Goal: Task Accomplishment & Management: Complete application form

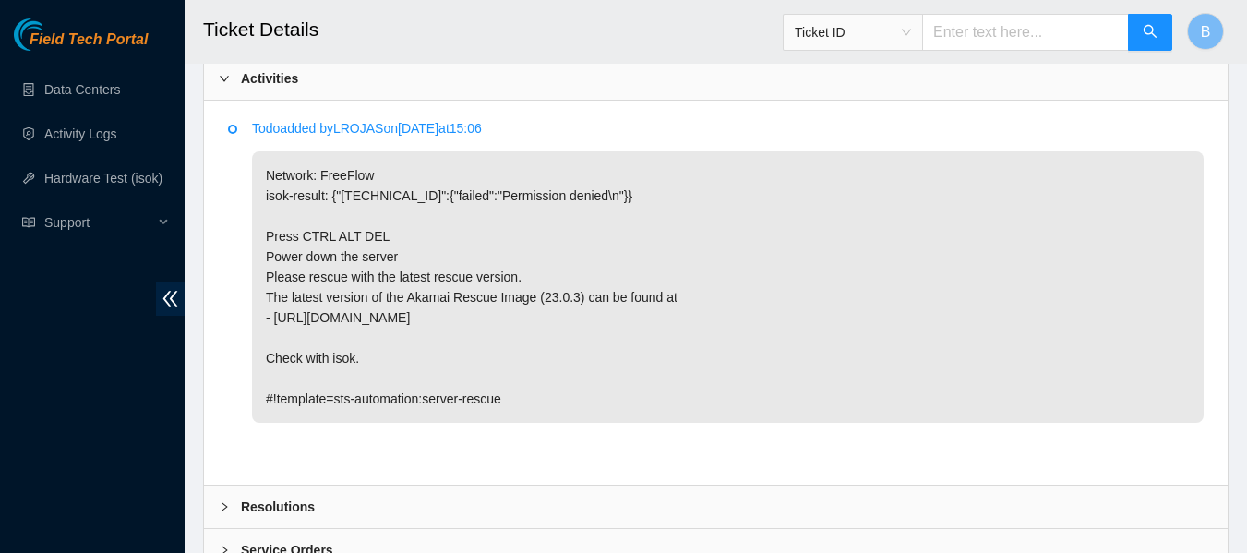
scroll to position [1105, 0]
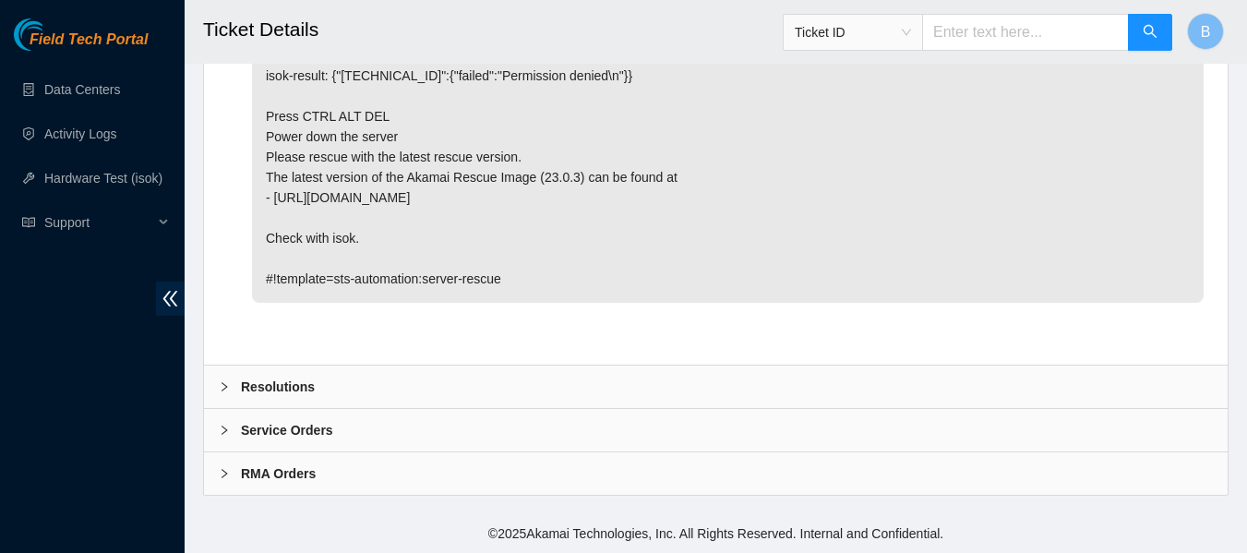
click at [282, 389] on b "Resolutions" at bounding box center [278, 387] width 74 height 20
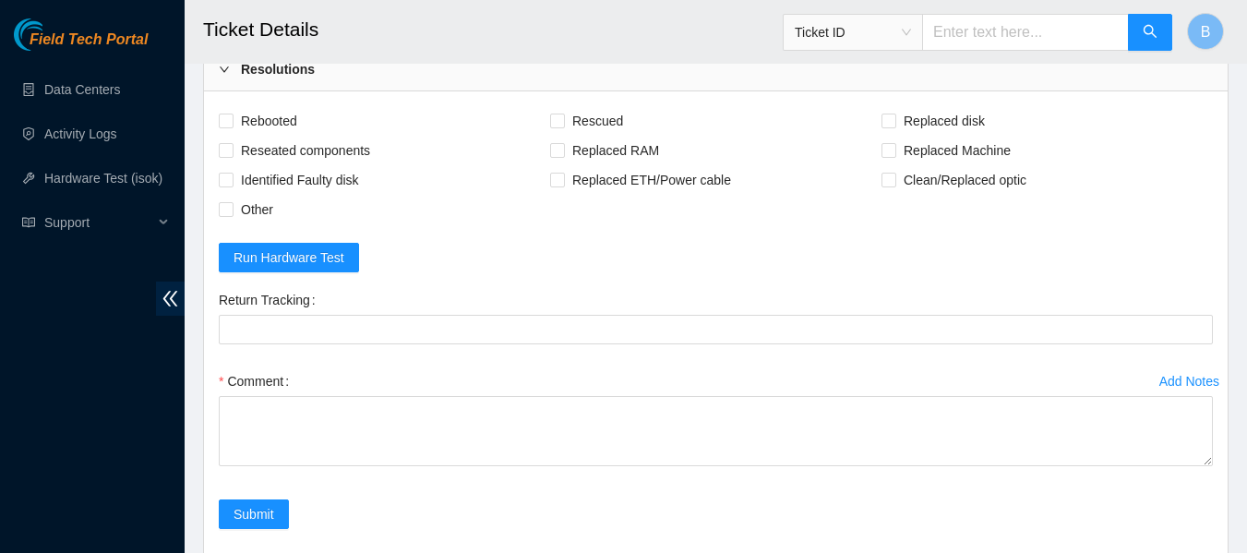
scroll to position [1423, 0]
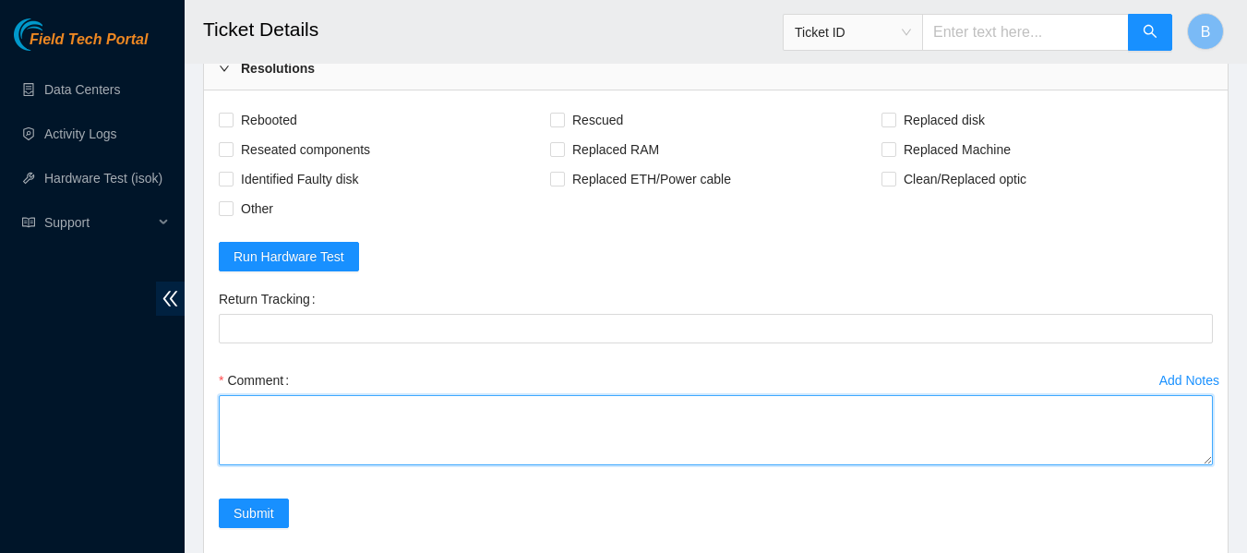
click at [426, 421] on textarea "Comment" at bounding box center [716, 430] width 994 height 70
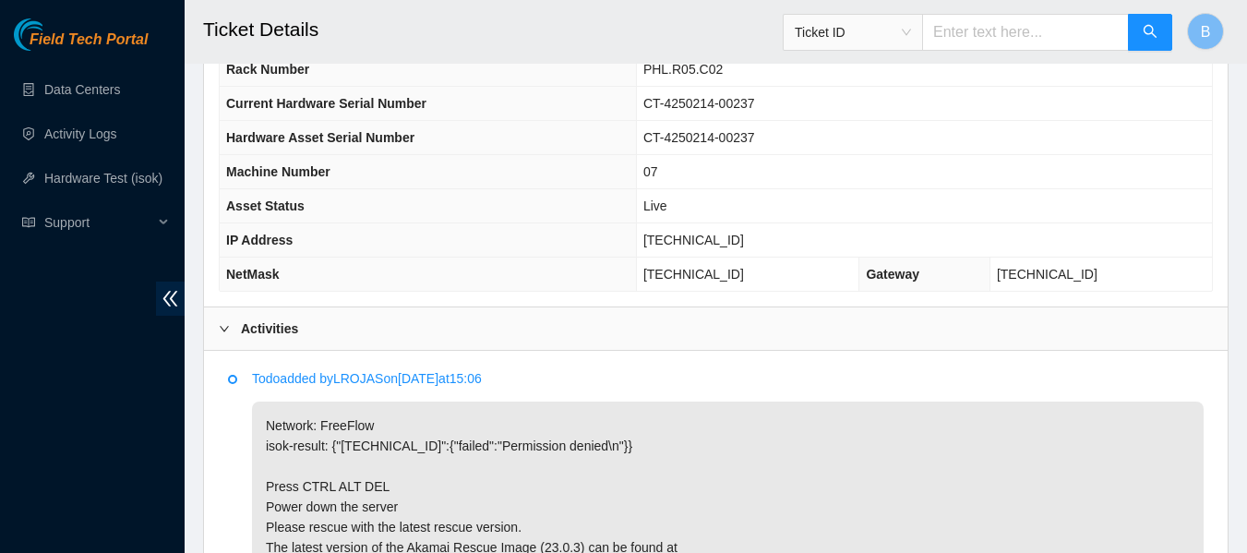
scroll to position [737, 0]
click at [727, 240] on span "23.45.232.42" at bounding box center [693, 238] width 101 height 15
copy span "23.45.232.42"
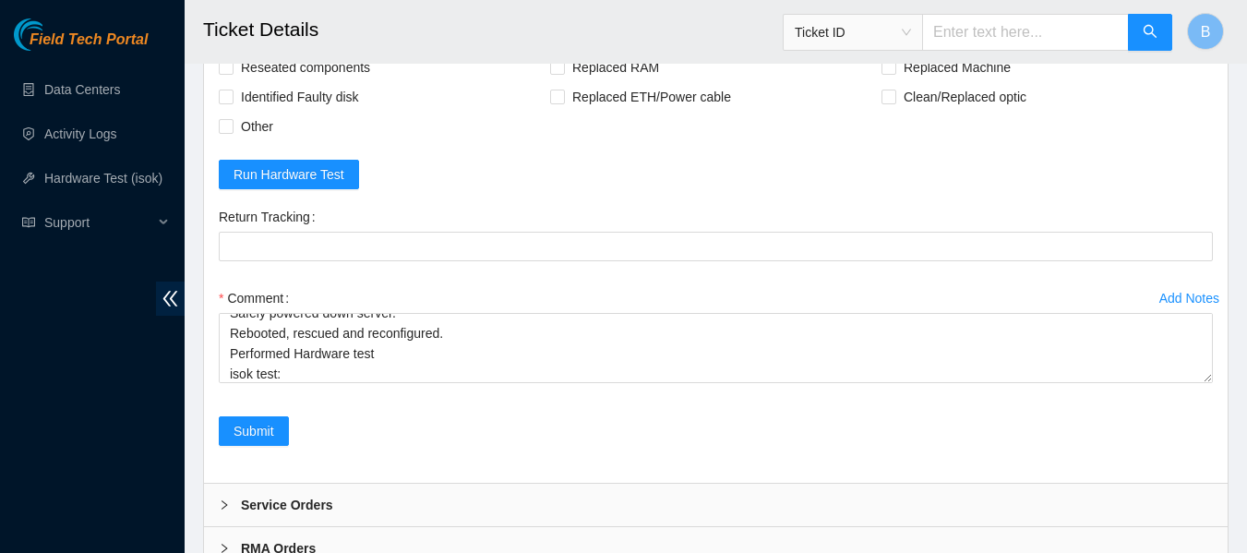
scroll to position [1580, 0]
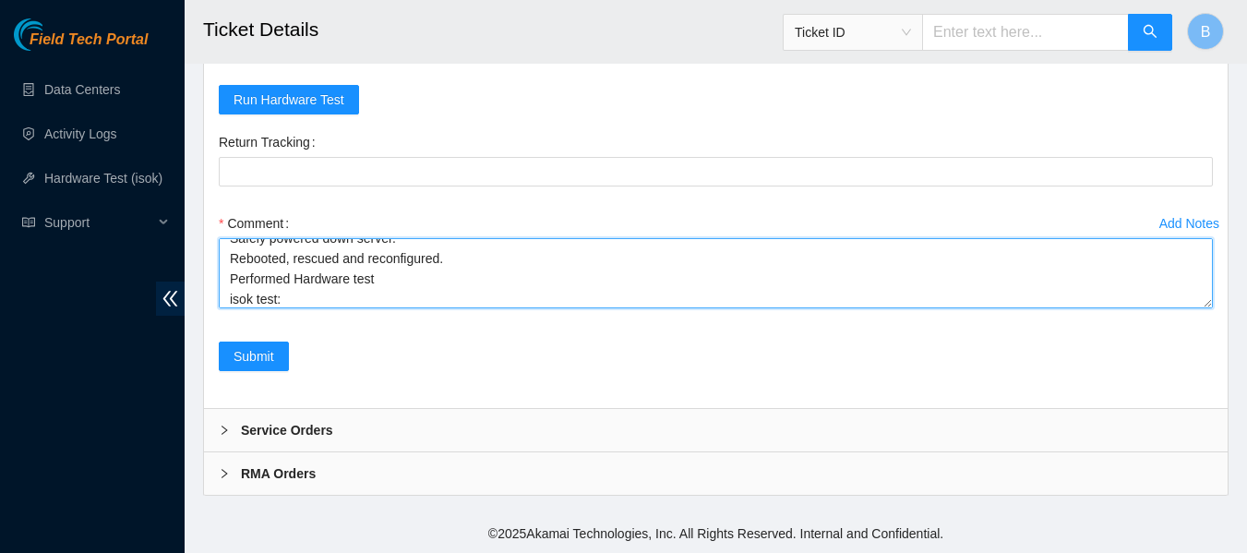
click at [314, 305] on textarea "Safely powered down server. Rebooted, rescued and reconfigured. Performed Hardw…" at bounding box center [716, 273] width 994 height 70
click at [497, 299] on textarea "Safely powered down server. Rebooted, rescued and reconfigured. Performed Hardw…" at bounding box center [716, 273] width 994 height 70
paste textarea "23.45.232.42 : passed: ok"
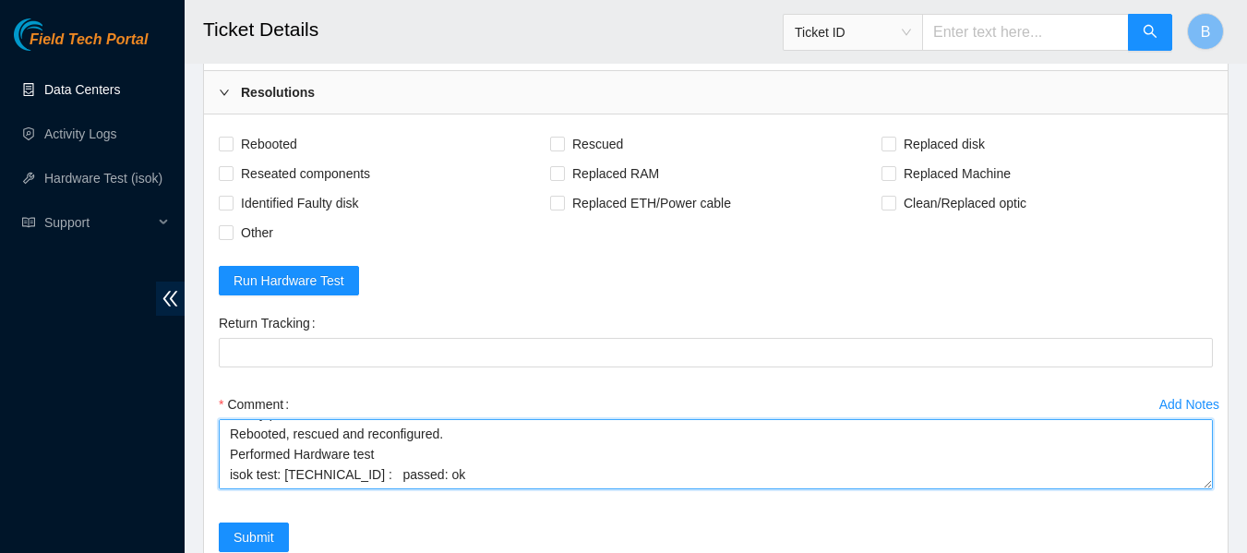
scroll to position [1376, 0]
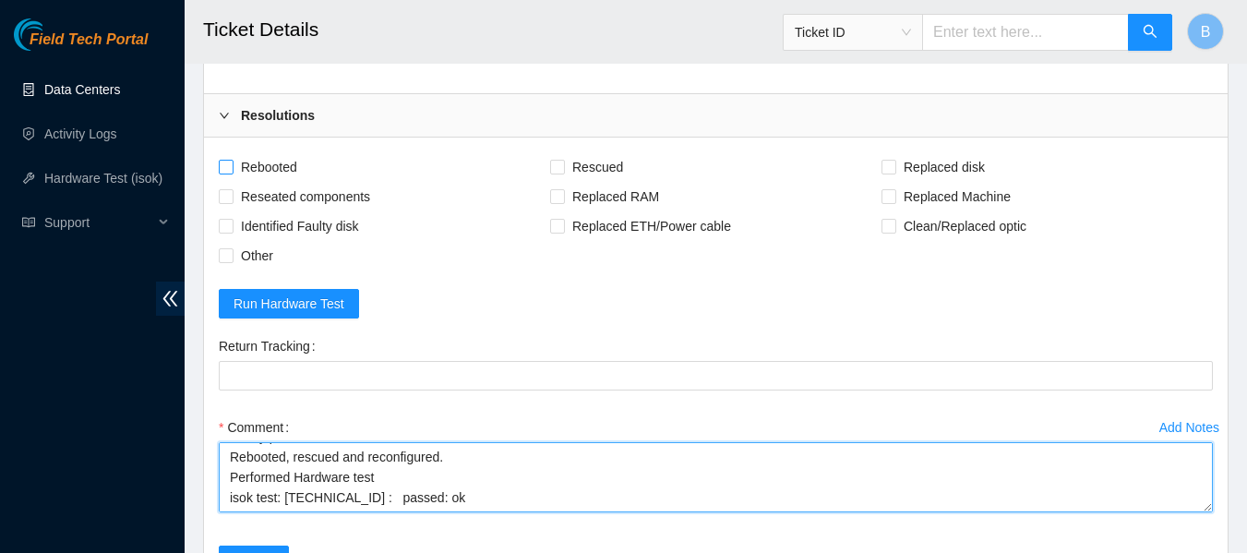
type textarea "Safely powered down server. Rebooted, rescued and reconfigured. Performed Hardw…"
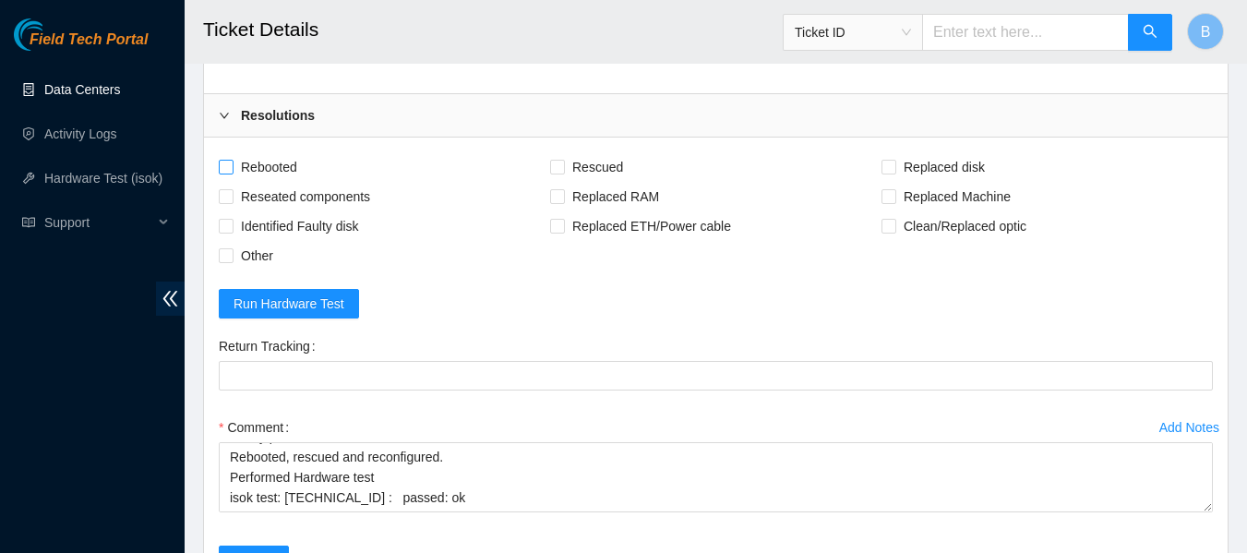
click at [278, 167] on span "Rebooted" at bounding box center [269, 167] width 71 height 30
click at [232, 167] on input "Rebooted" at bounding box center [225, 166] width 13 height 13
checkbox input "true"
click at [617, 169] on span "Rescued" at bounding box center [598, 167] width 66 height 30
click at [563, 169] on input "Rescued" at bounding box center [556, 166] width 13 height 13
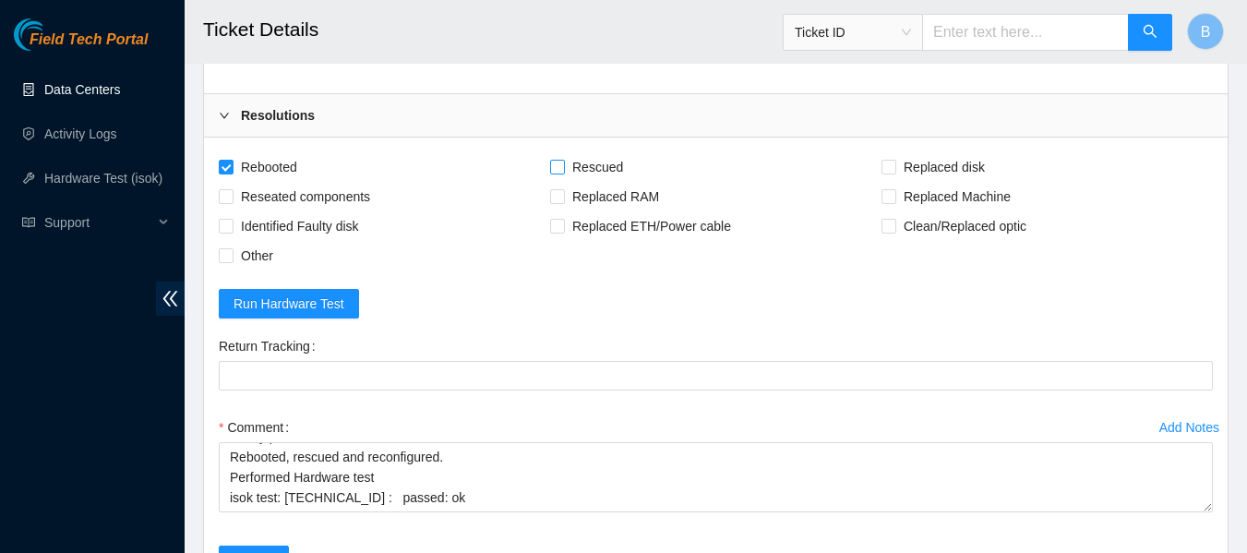
checkbox input "true"
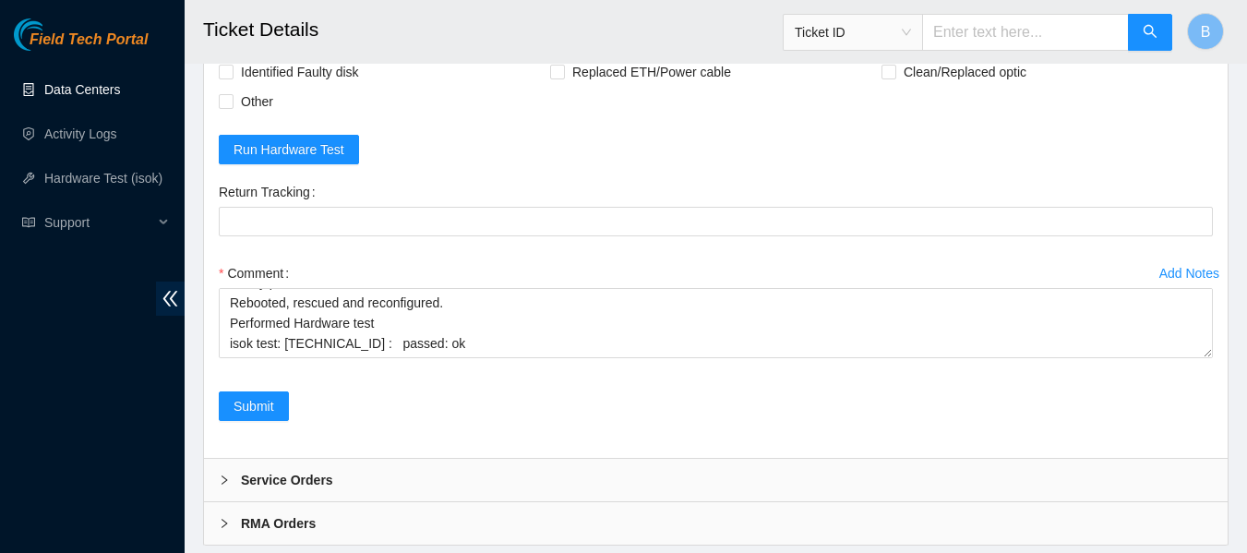
scroll to position [1531, 0]
click at [268, 409] on span "Submit" at bounding box center [254, 405] width 41 height 20
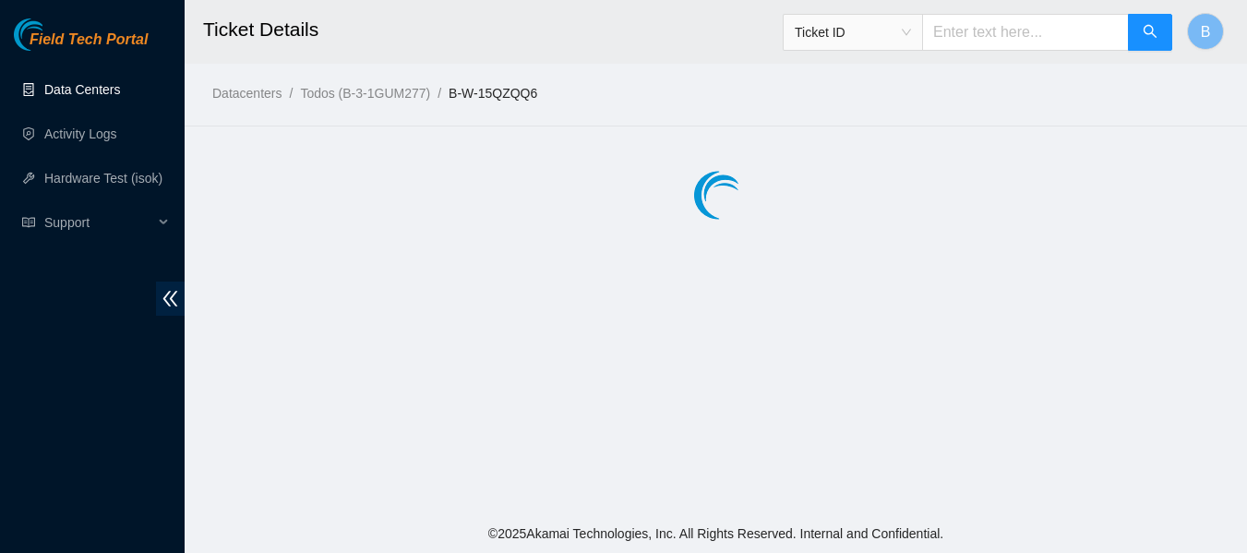
scroll to position [0, 0]
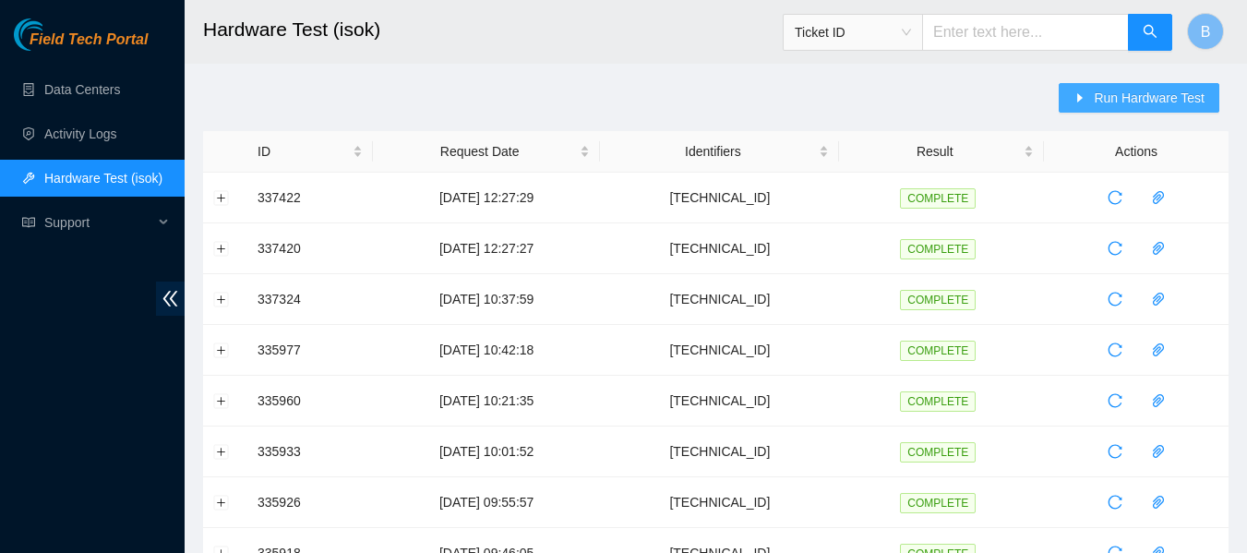
click at [1109, 103] on span "Run Hardware Test" at bounding box center [1149, 98] width 111 height 20
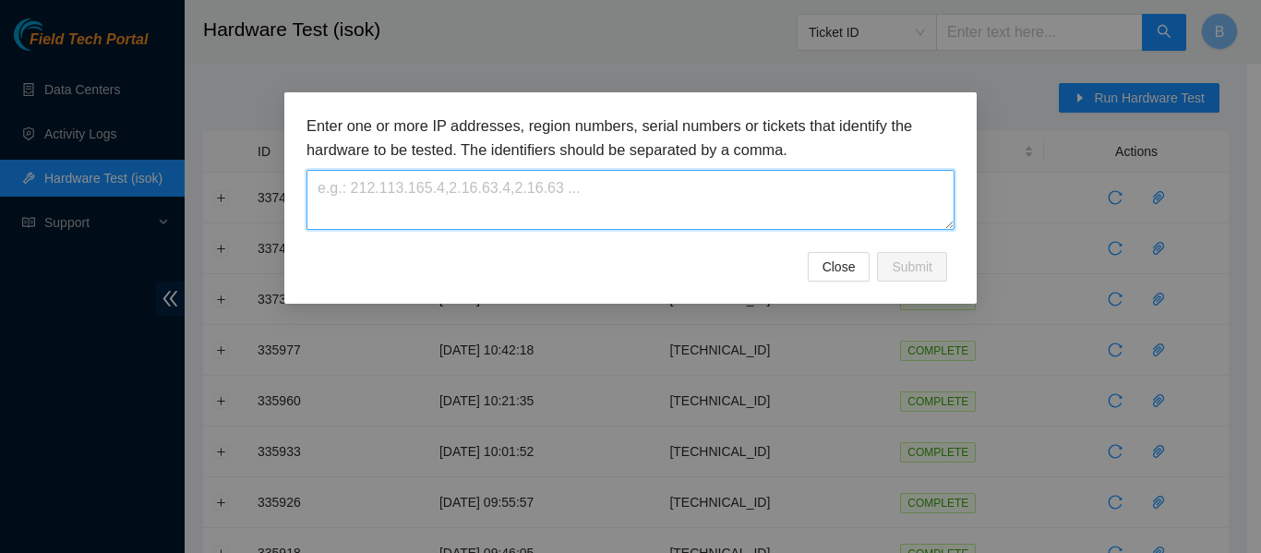
click at [611, 187] on textarea at bounding box center [630, 200] width 648 height 60
paste textarea "23.45.232.42"
type textarea "23.45.232.42"
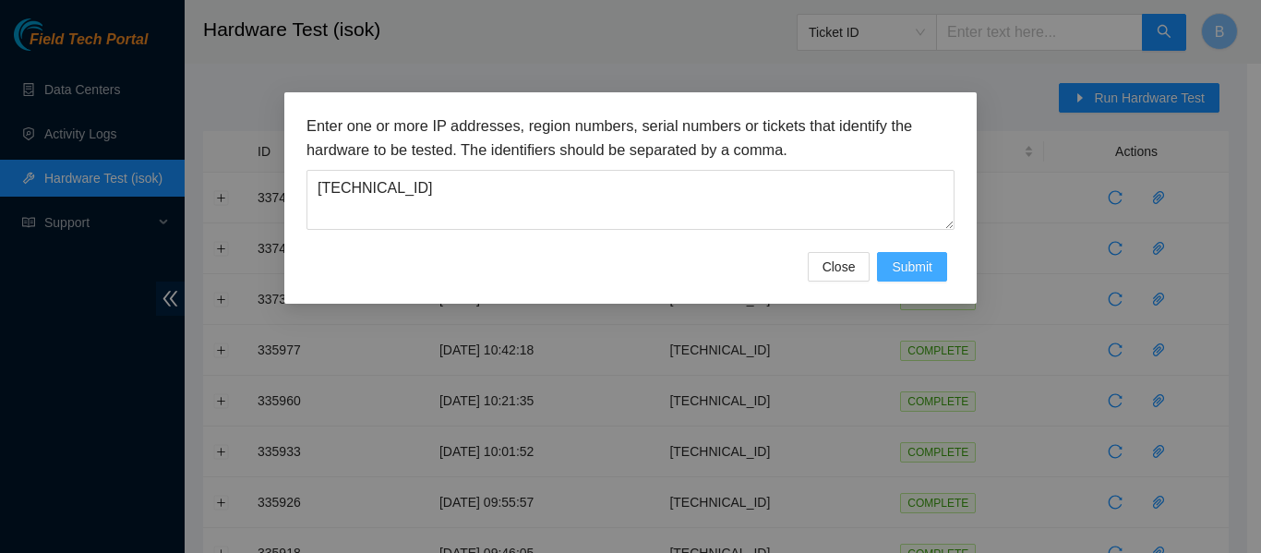
click at [912, 270] on span "Submit" at bounding box center [912, 267] width 41 height 20
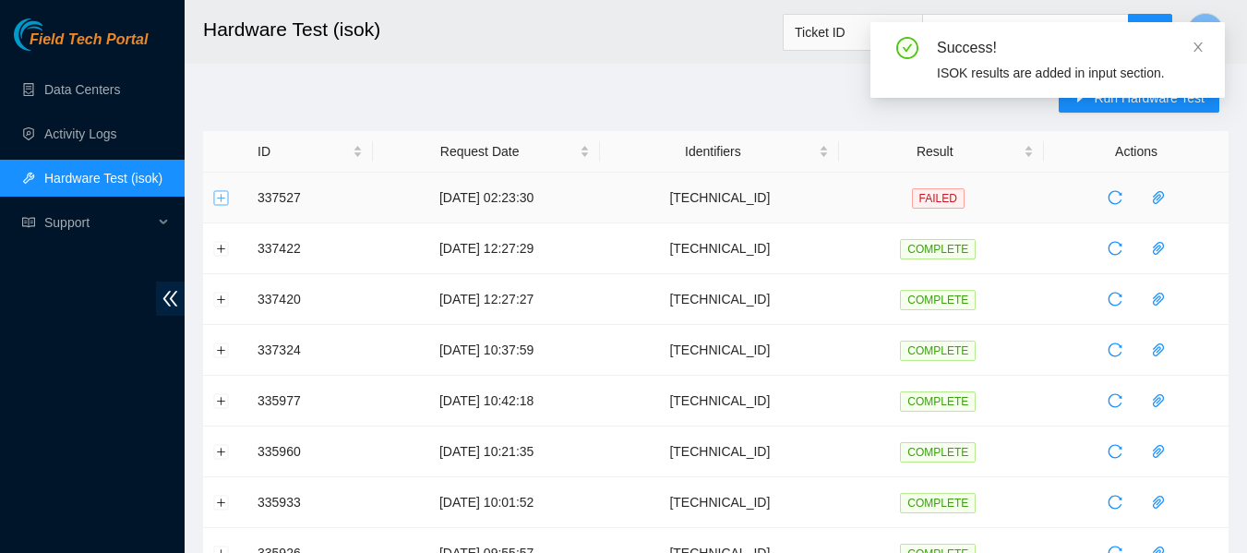
click at [220, 197] on button "Expand row" at bounding box center [221, 197] width 15 height 15
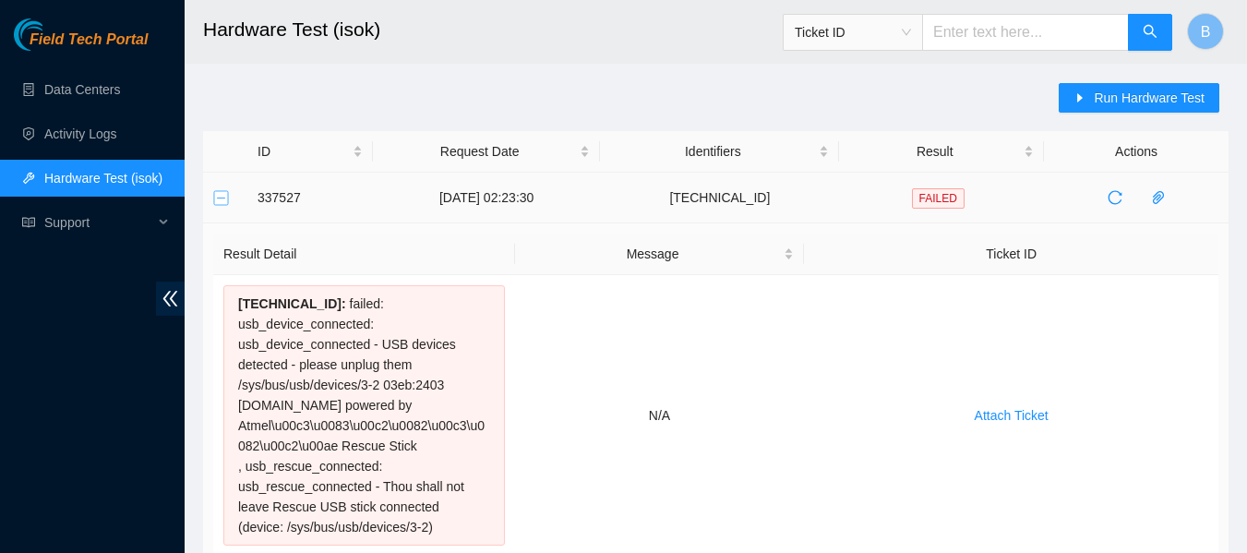
click at [214, 190] on button "Collapse row" at bounding box center [221, 197] width 15 height 15
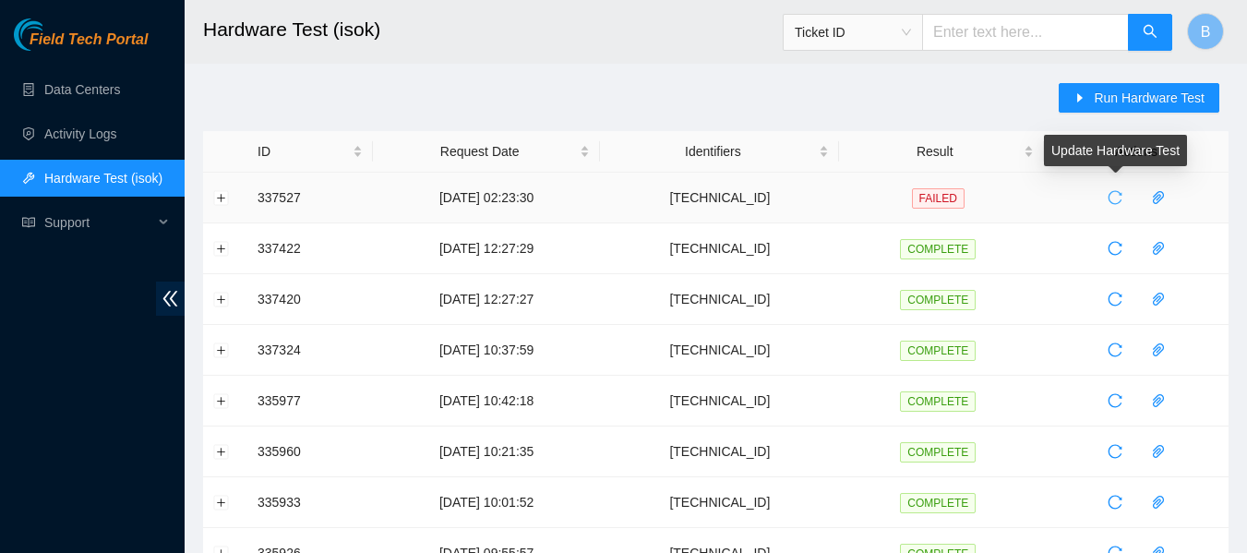
click at [1111, 189] on button "button" at bounding box center [1115, 198] width 30 height 30
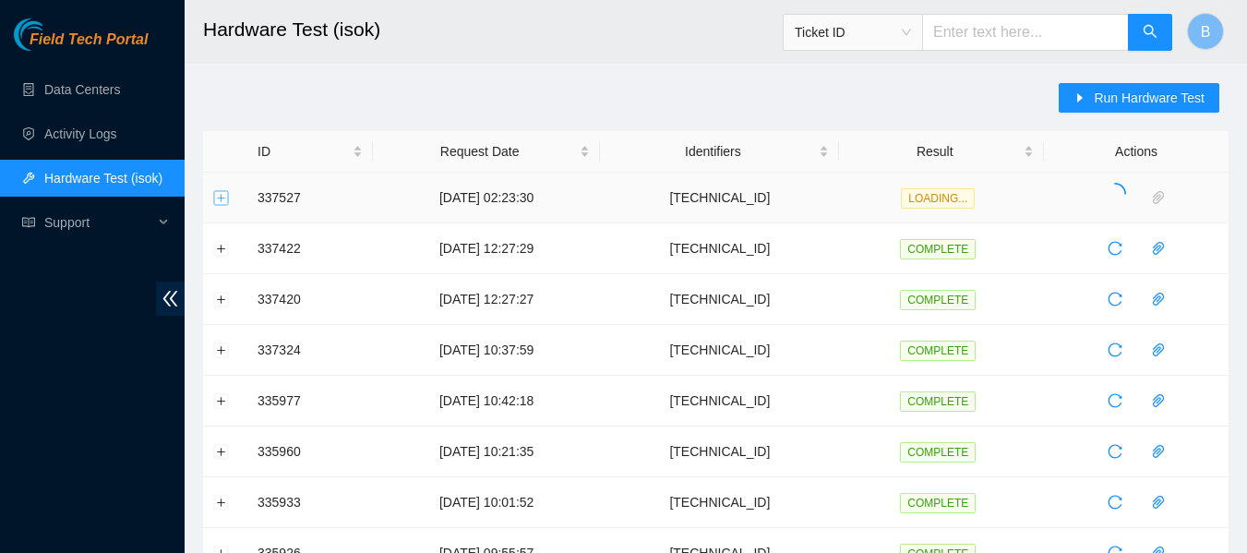
click at [223, 193] on button "Expand row" at bounding box center [221, 197] width 15 height 15
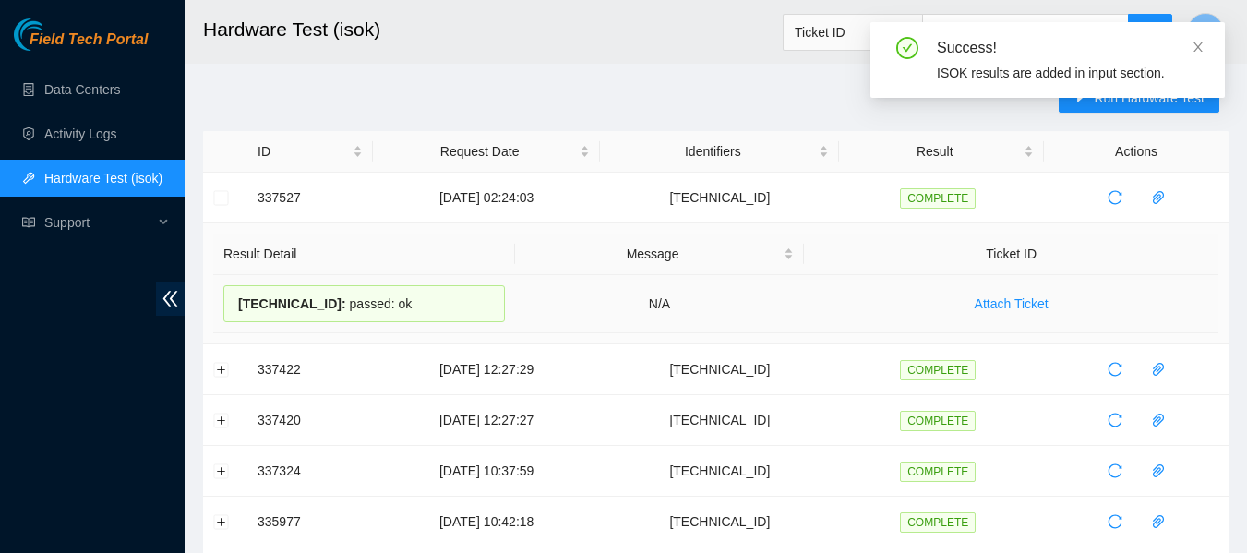
click at [330, 300] on div "23.45.232.42 : passed: ok" at bounding box center [364, 303] width 282 height 37
copy div "23.45.232.42 : passed: ok"
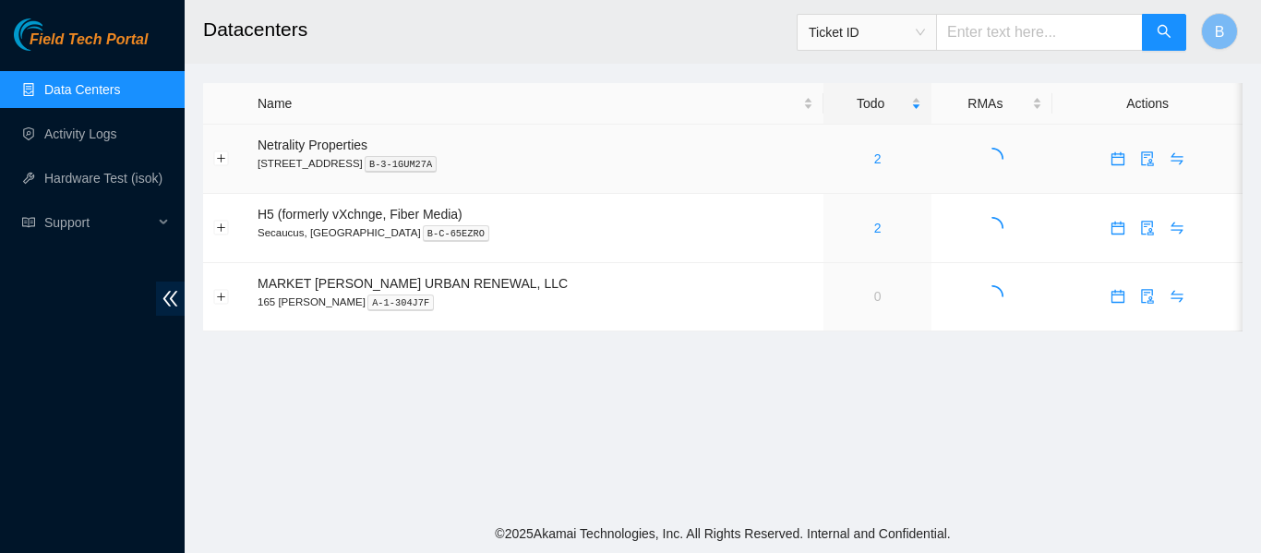
click at [833, 154] on div "2" at bounding box center [877, 159] width 88 height 20
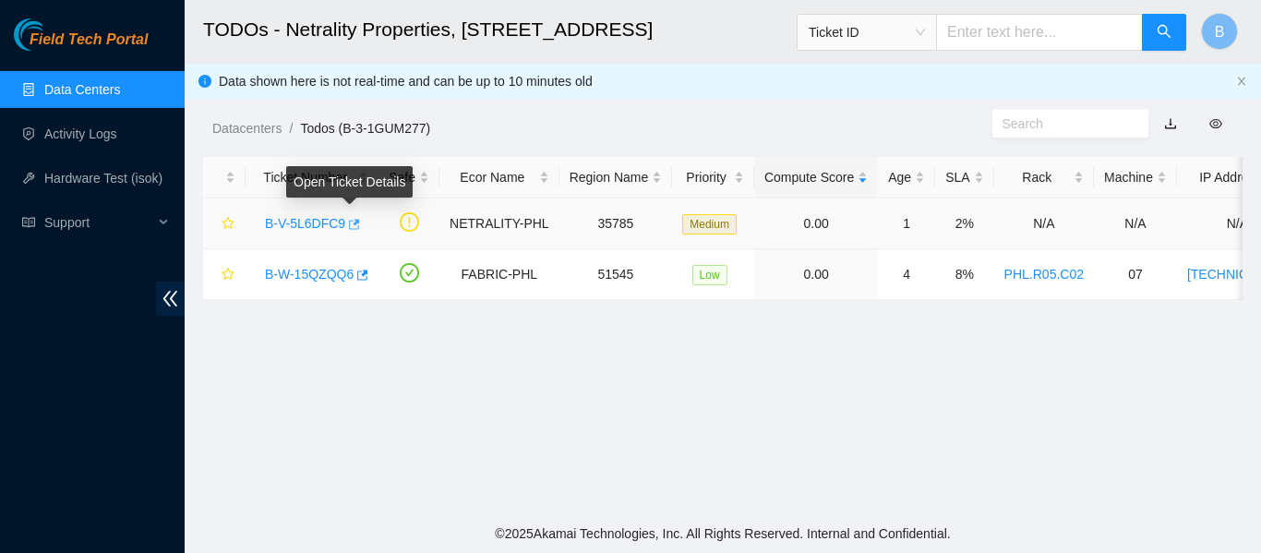
click at [353, 223] on icon "button" at bounding box center [354, 224] width 11 height 10
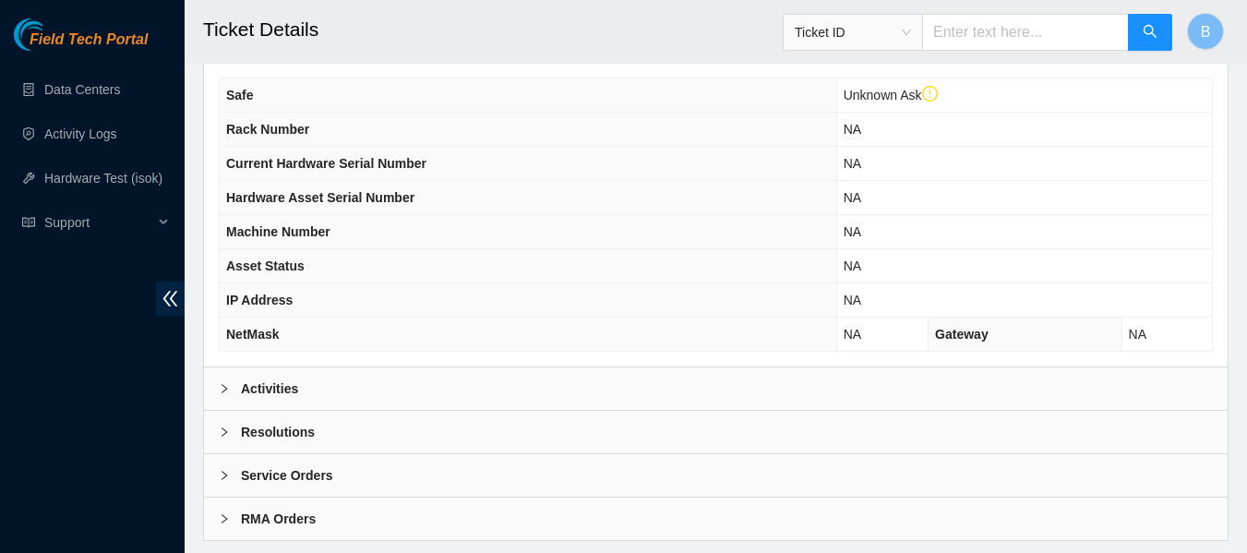
scroll to position [755, 0]
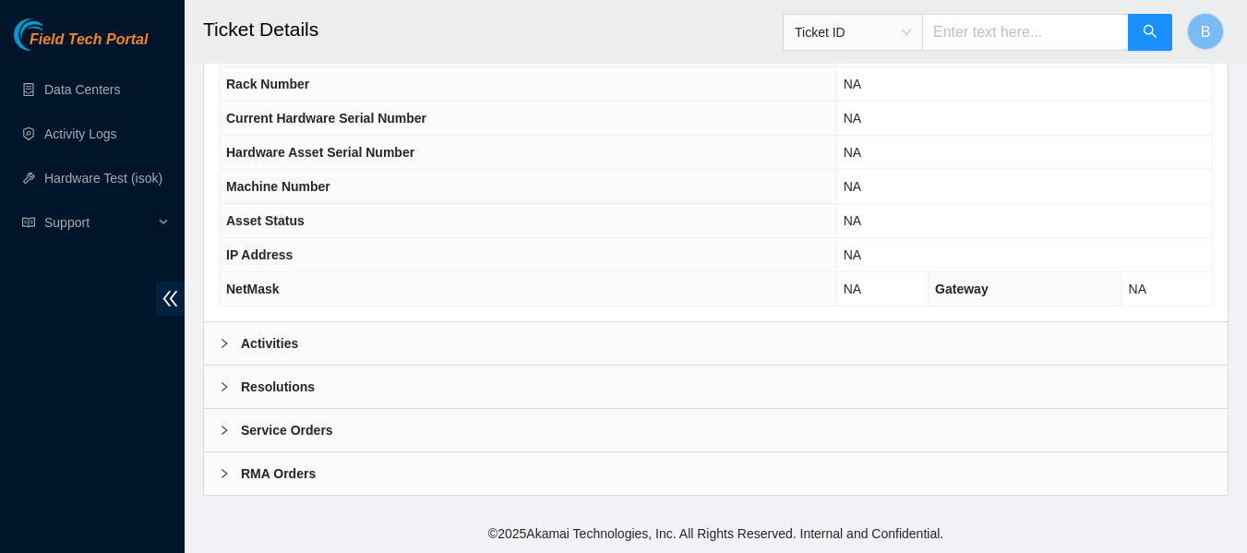
click at [454, 335] on div "Activities" at bounding box center [716, 343] width 1024 height 42
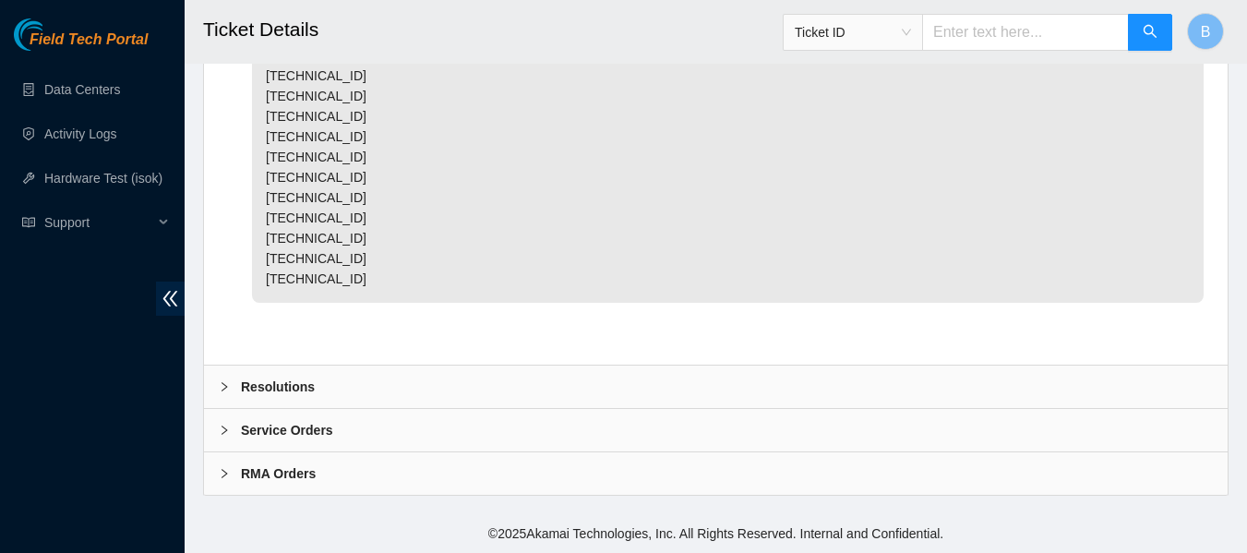
scroll to position [2644, 0]
click at [279, 390] on b "Resolutions" at bounding box center [278, 387] width 74 height 20
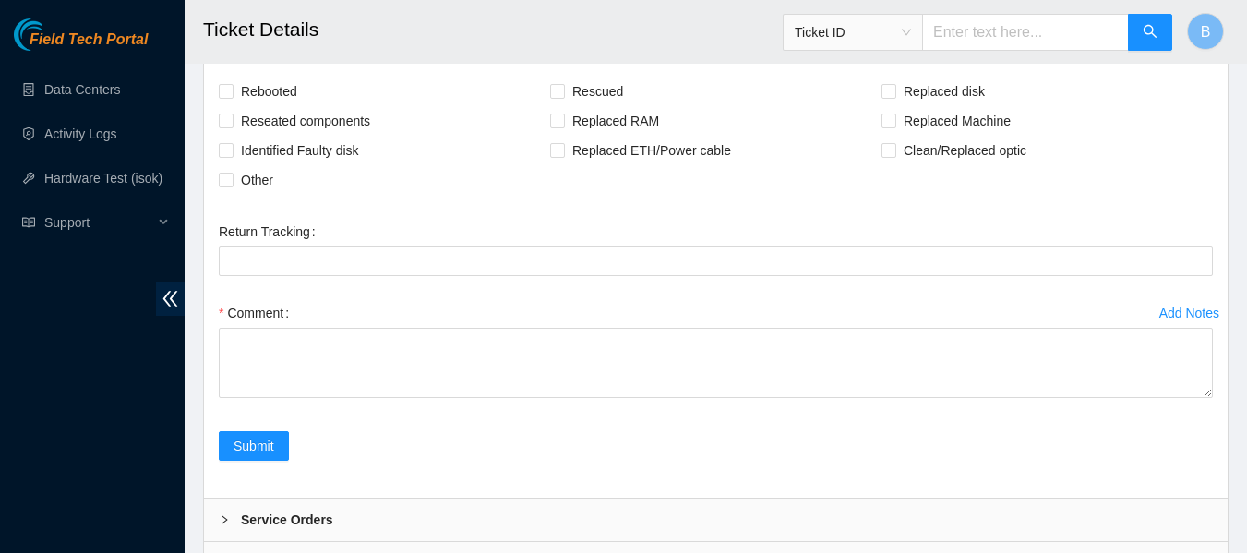
scroll to position [2952, 0]
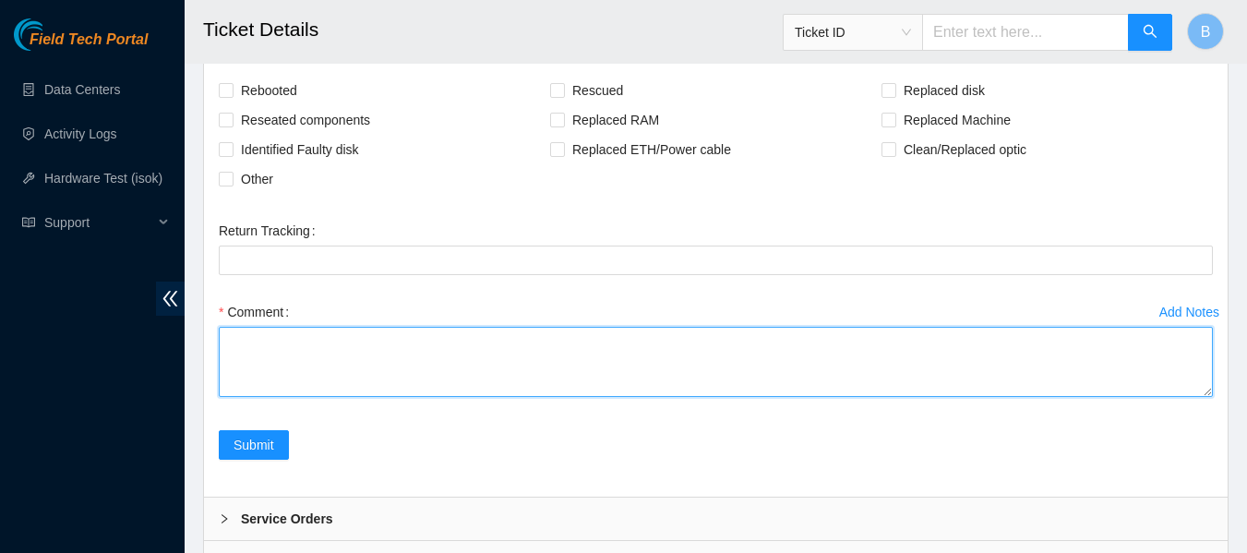
click at [322, 393] on textarea "Comment" at bounding box center [716, 362] width 994 height 70
type textarea "Machines safely powered down and power cords removed."
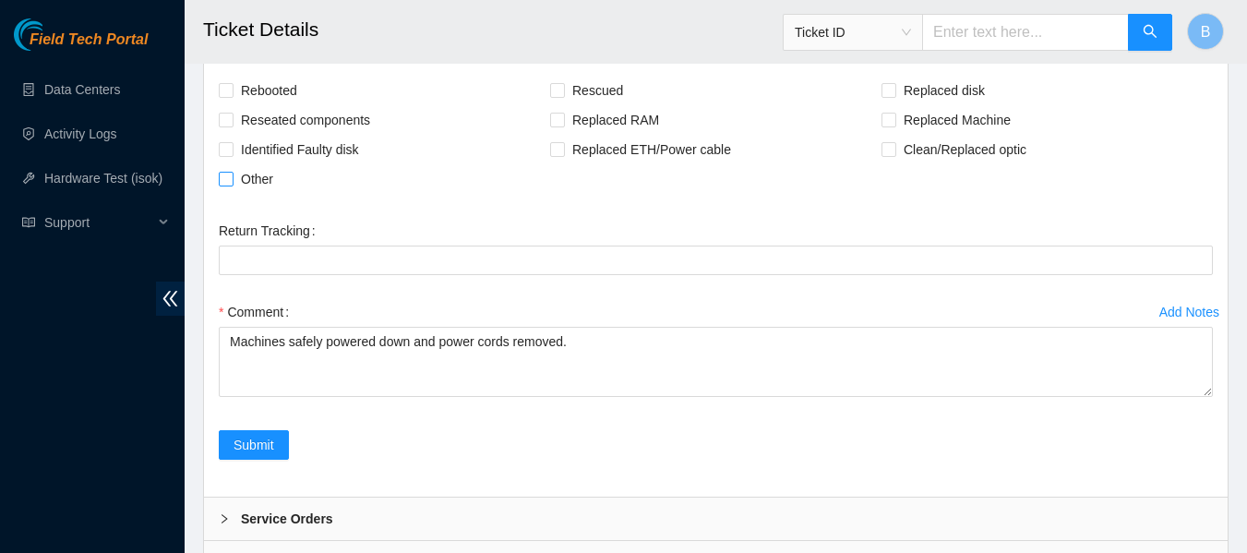
click at [240, 194] on span "Other" at bounding box center [257, 179] width 47 height 30
click at [232, 185] on input "Other" at bounding box center [225, 178] width 13 height 13
checkbox input "true"
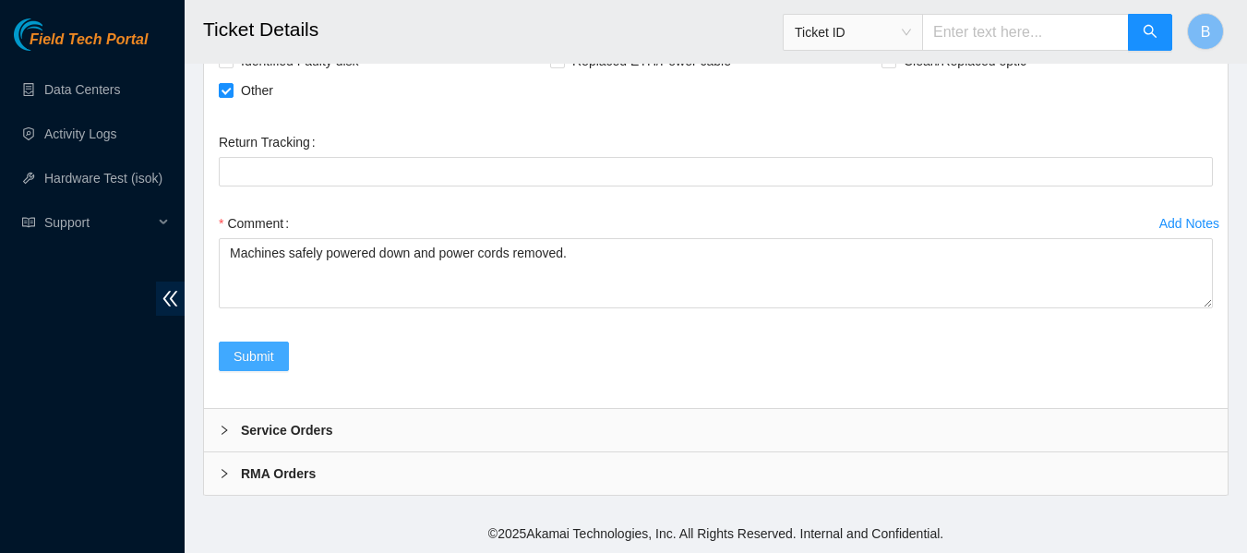
scroll to position [3069, 0]
click at [258, 361] on span "Submit" at bounding box center [254, 356] width 41 height 20
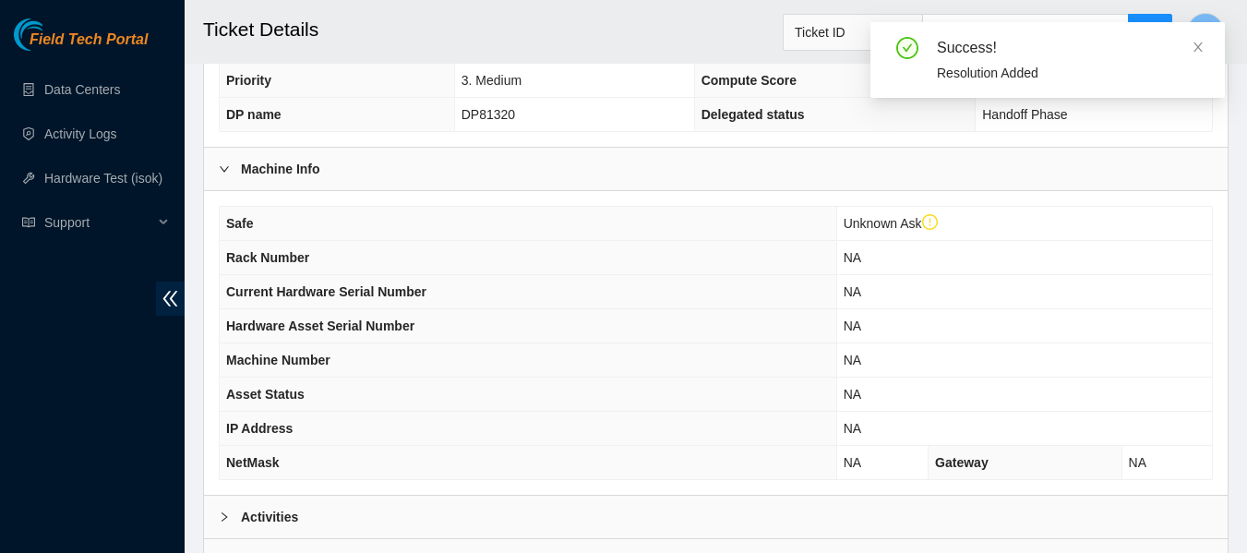
scroll to position [755, 0]
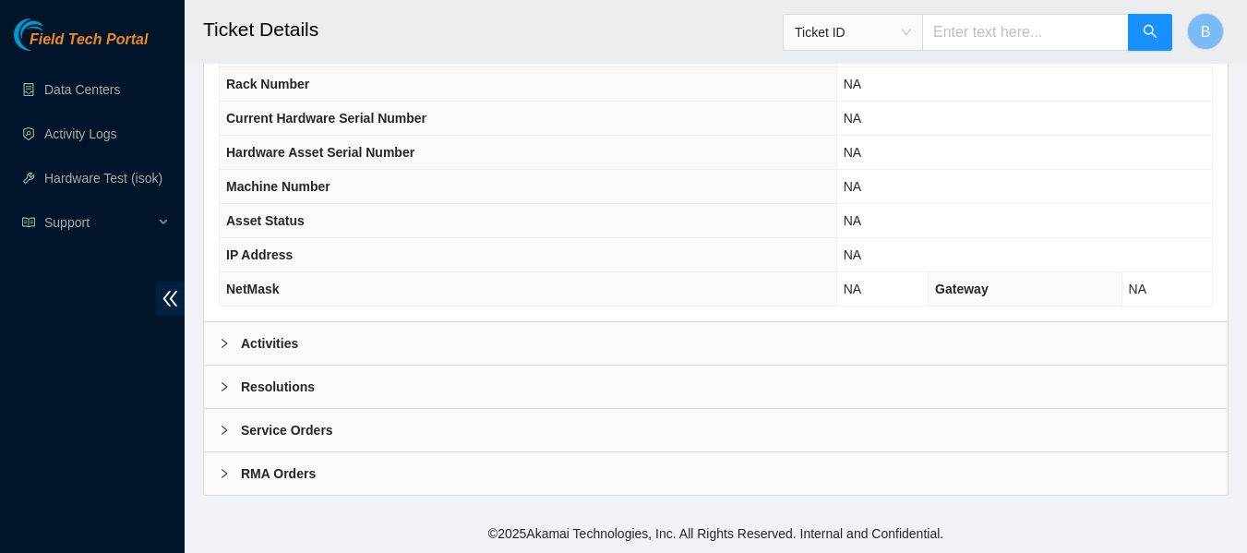
click at [228, 391] on icon "right" at bounding box center [224, 386] width 11 height 11
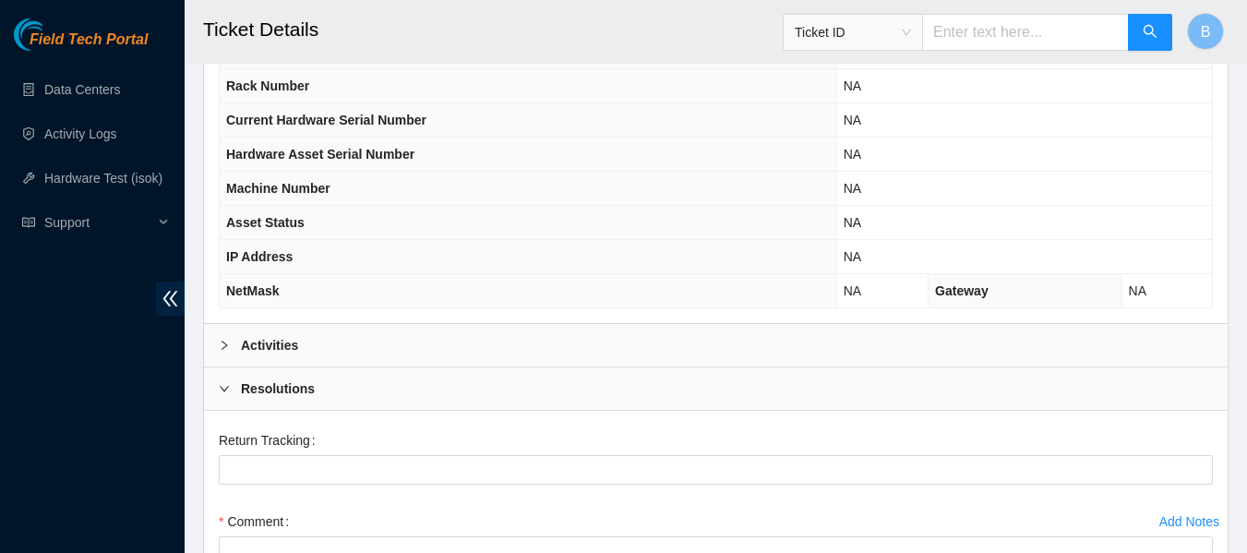
scroll to position [752, 0]
click at [228, 354] on div at bounding box center [230, 346] width 22 height 20
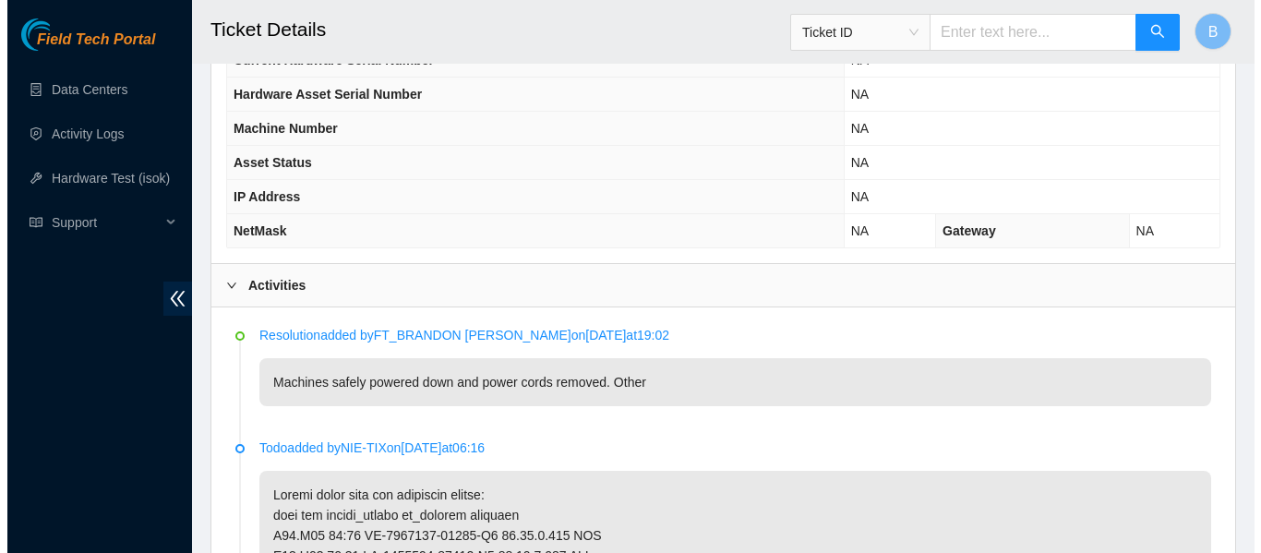
scroll to position [0, 0]
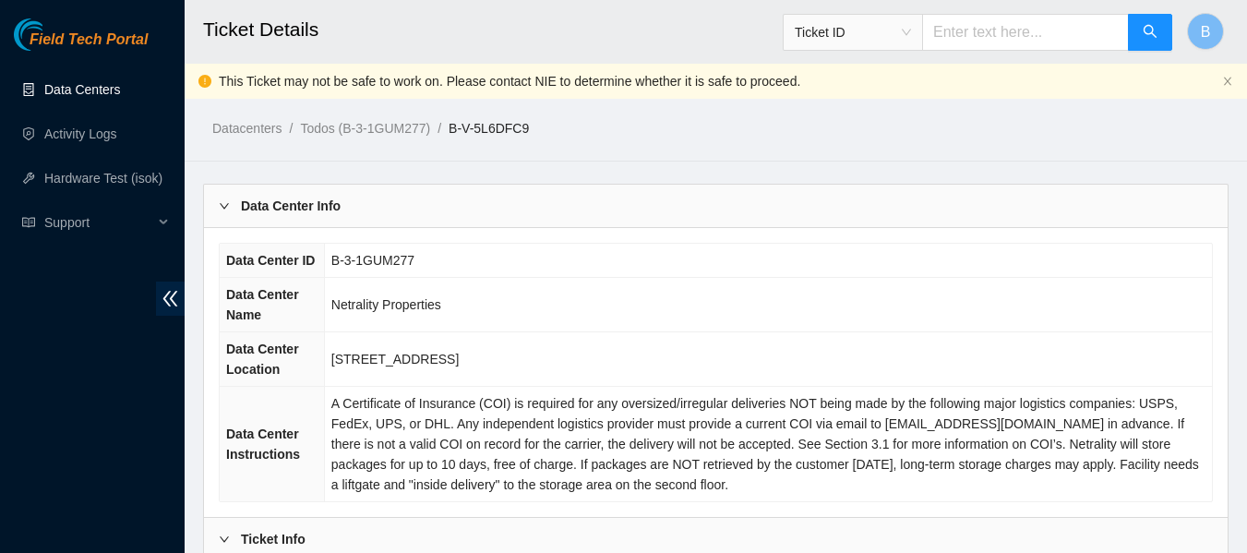
click at [69, 97] on link "Data Centers" at bounding box center [82, 89] width 76 height 15
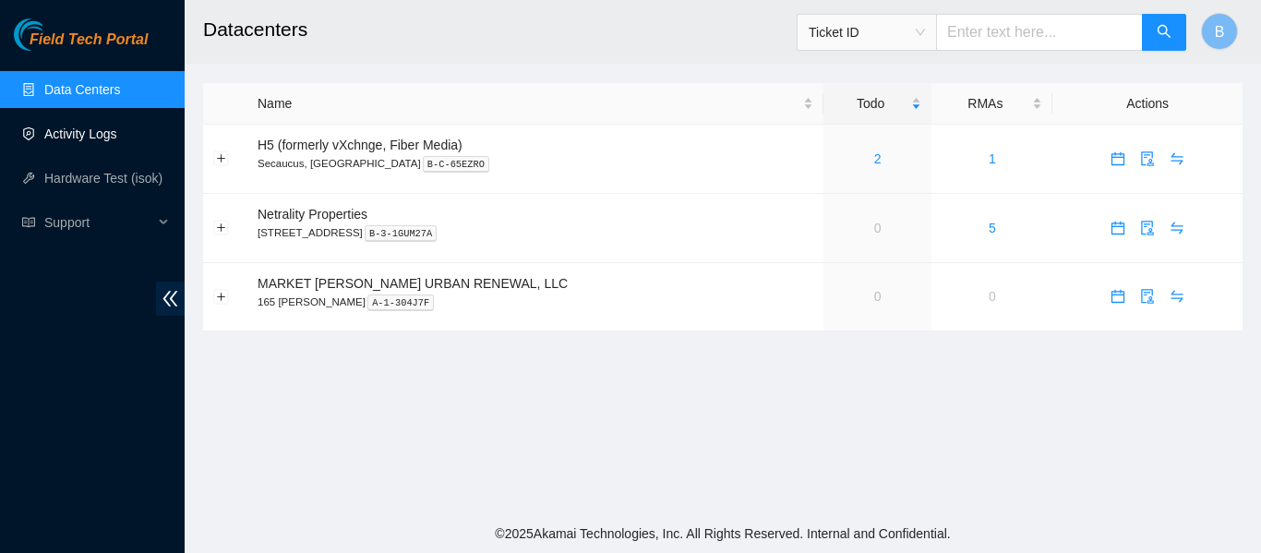
click at [102, 126] on link "Activity Logs" at bounding box center [80, 133] width 73 height 15
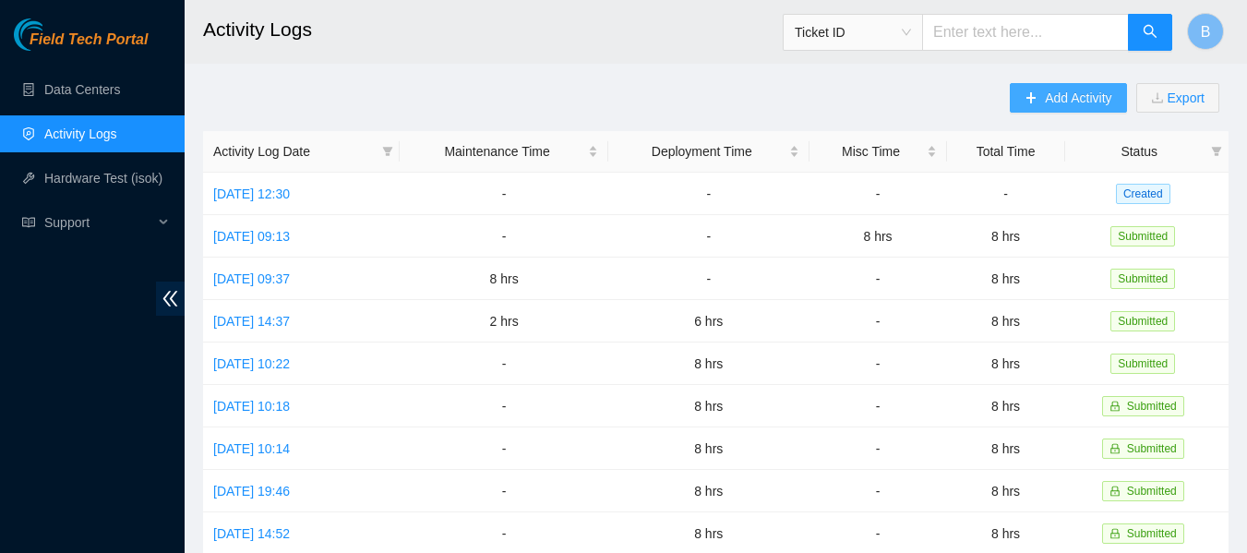
click at [1053, 99] on span "Add Activity" at bounding box center [1078, 98] width 66 height 20
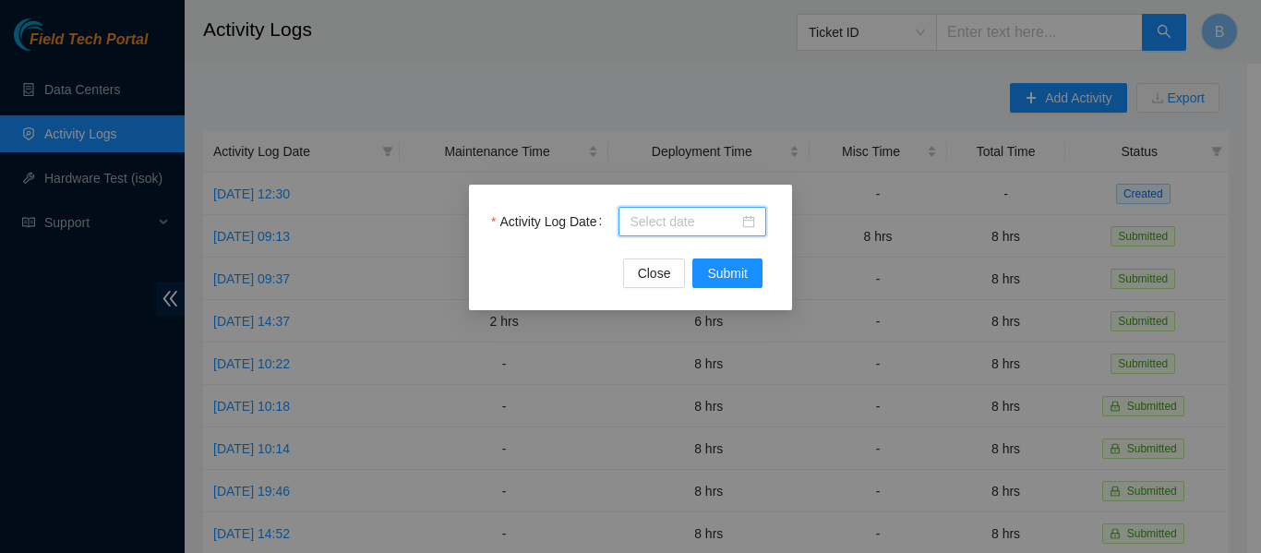
click at [698, 222] on input "Activity Log Date" at bounding box center [683, 221] width 109 height 20
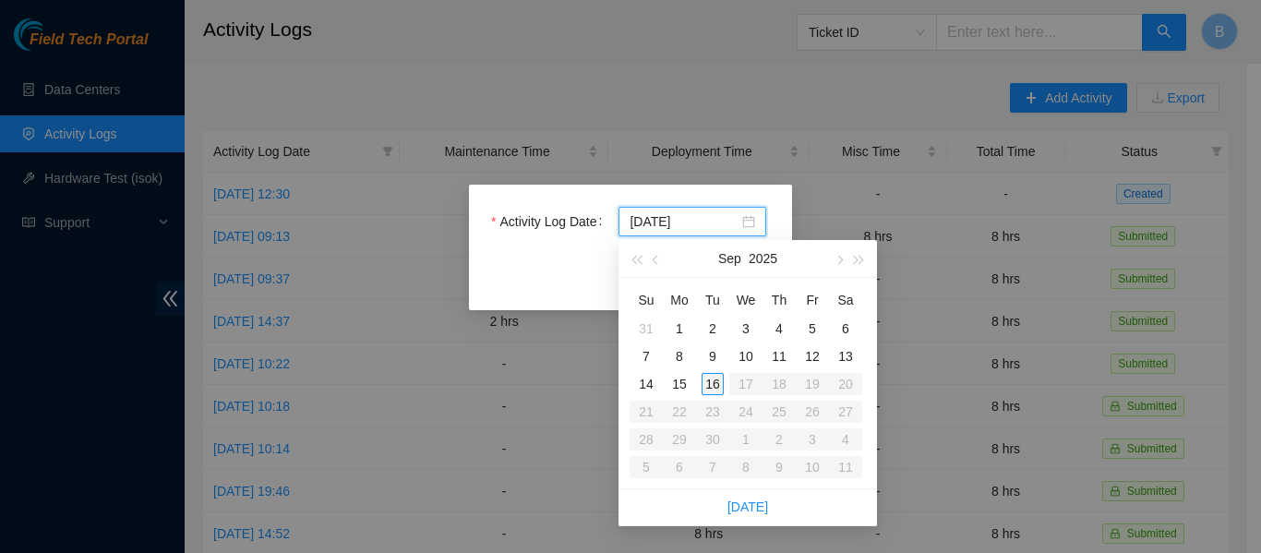
type input "2025-09-16"
click at [712, 390] on div "16" at bounding box center [712, 384] width 22 height 22
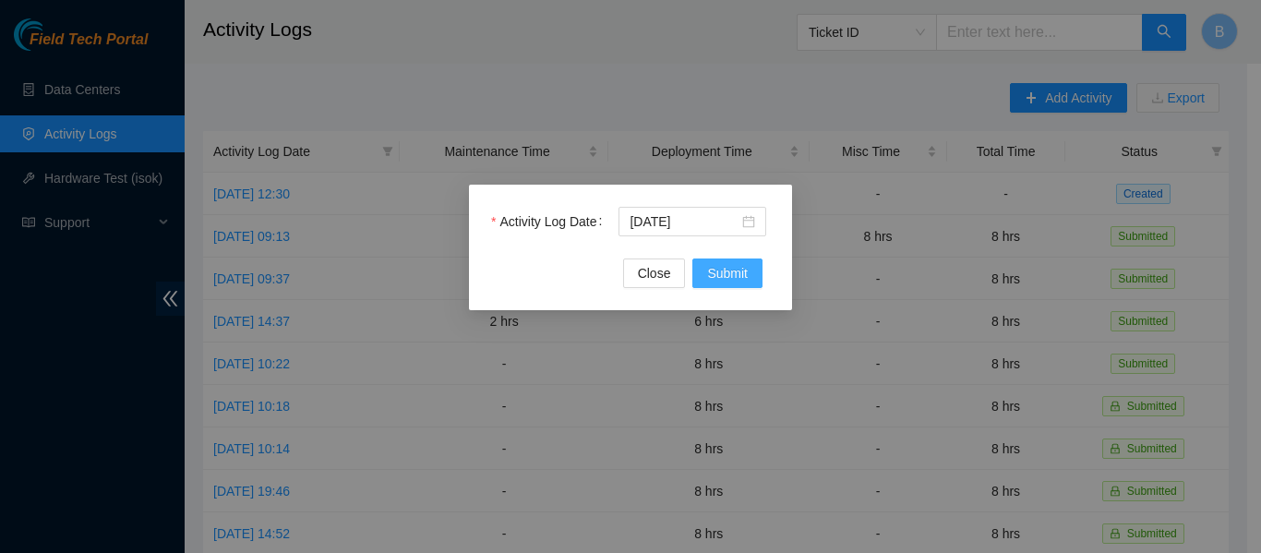
click at [742, 276] on span "Submit" at bounding box center [727, 273] width 41 height 20
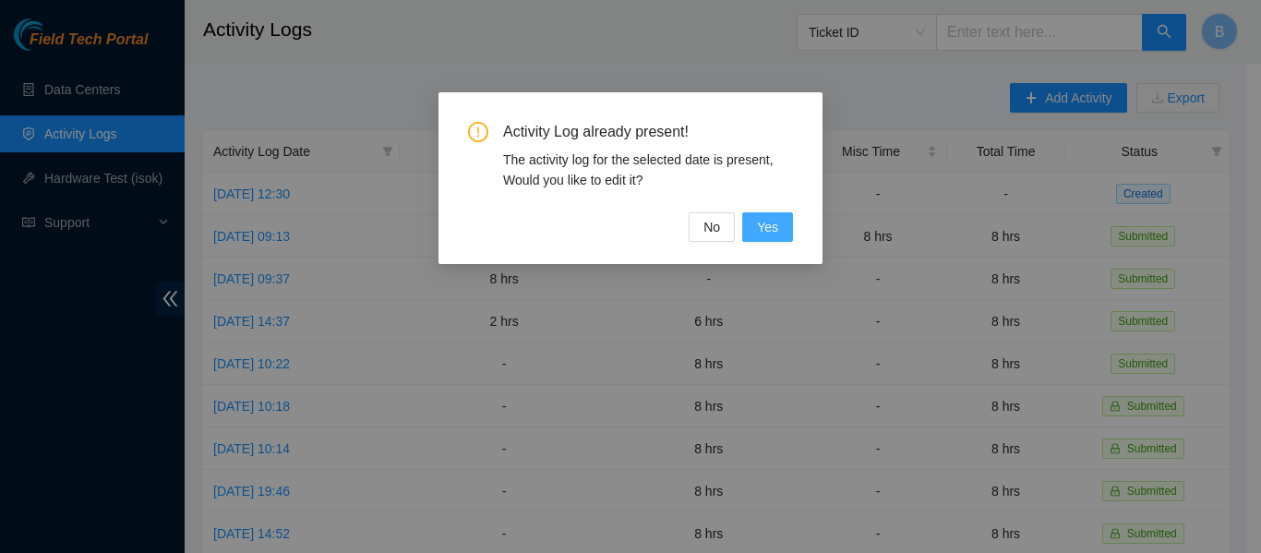
click at [773, 228] on span "Yes" at bounding box center [767, 227] width 21 height 20
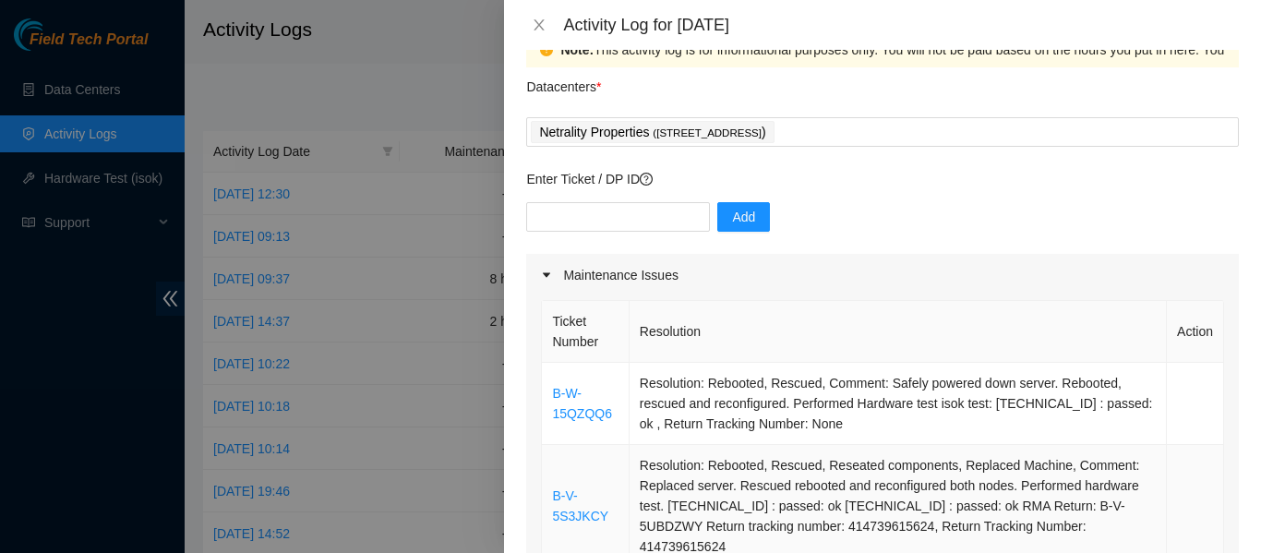
scroll to position [14, 0]
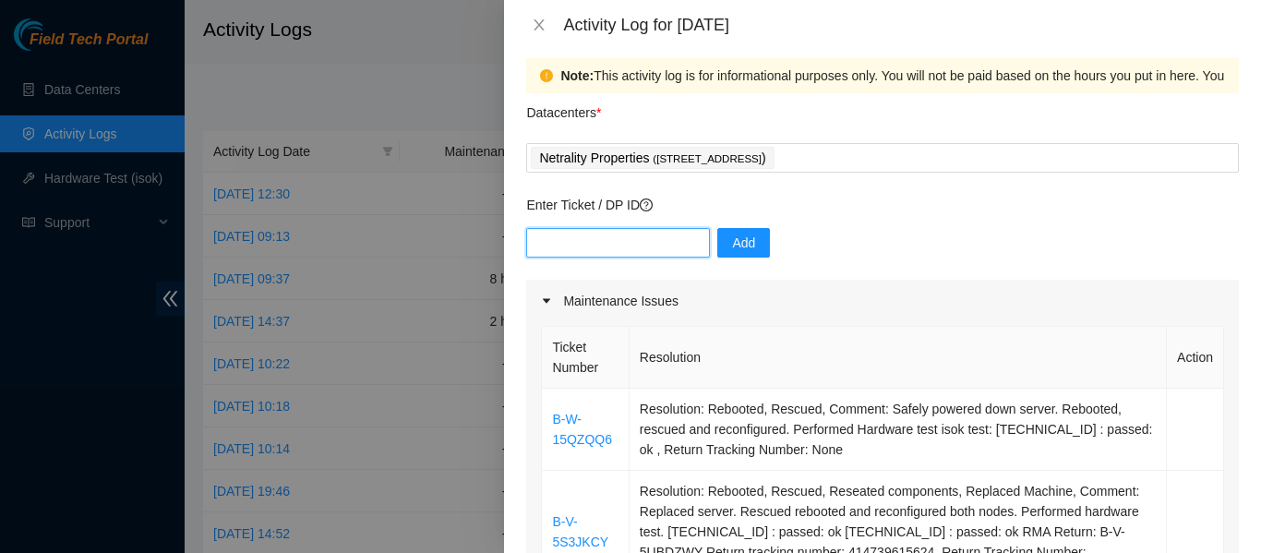
click at [598, 248] on input "text" at bounding box center [618, 243] width 184 height 30
paste input "DP81320"
type input "DP81320"
click at [717, 244] on button "Add" at bounding box center [743, 243] width 53 height 30
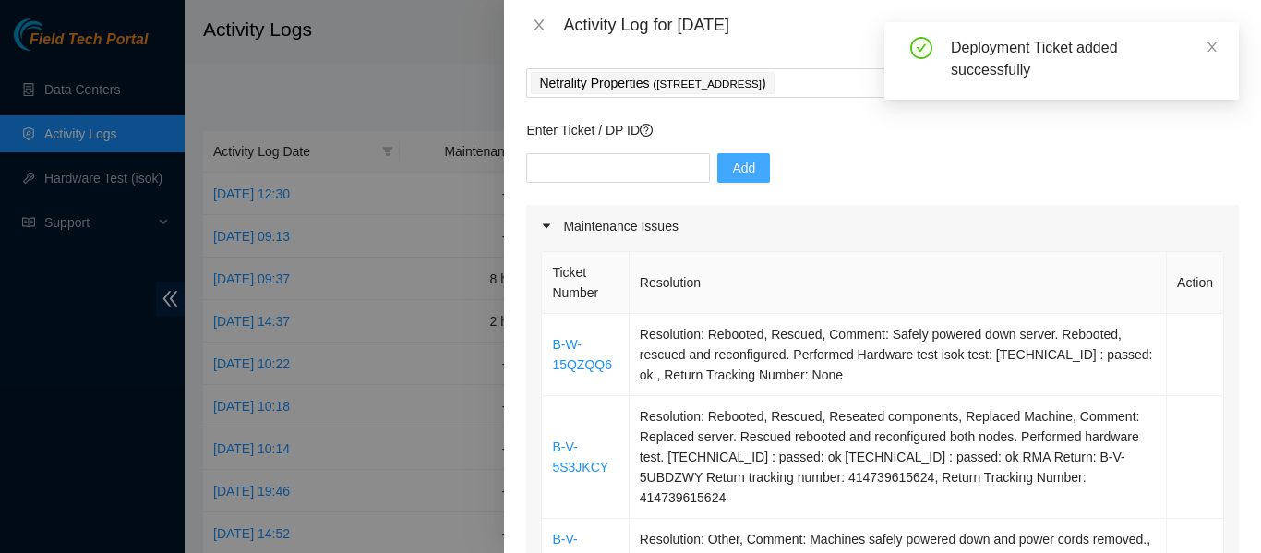
scroll to position [73, 0]
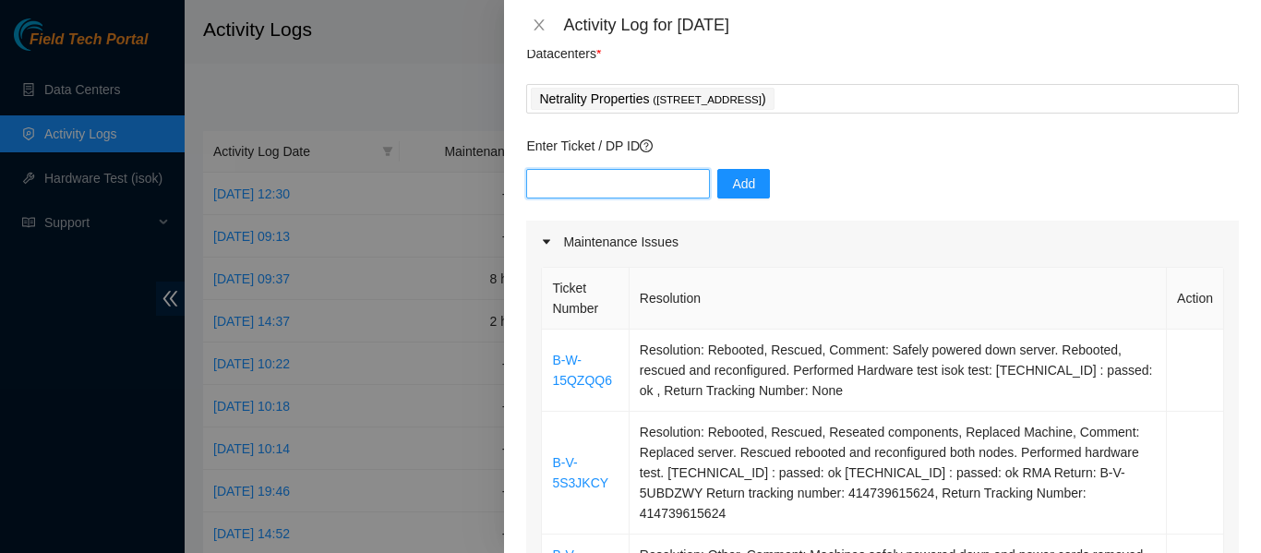
click at [601, 176] on input "text" at bounding box center [618, 184] width 184 height 30
paste input "B-V-5SK8ERT"
type input "B-V-5SK8ERT"
click at [732, 181] on span "Add" at bounding box center [743, 184] width 23 height 20
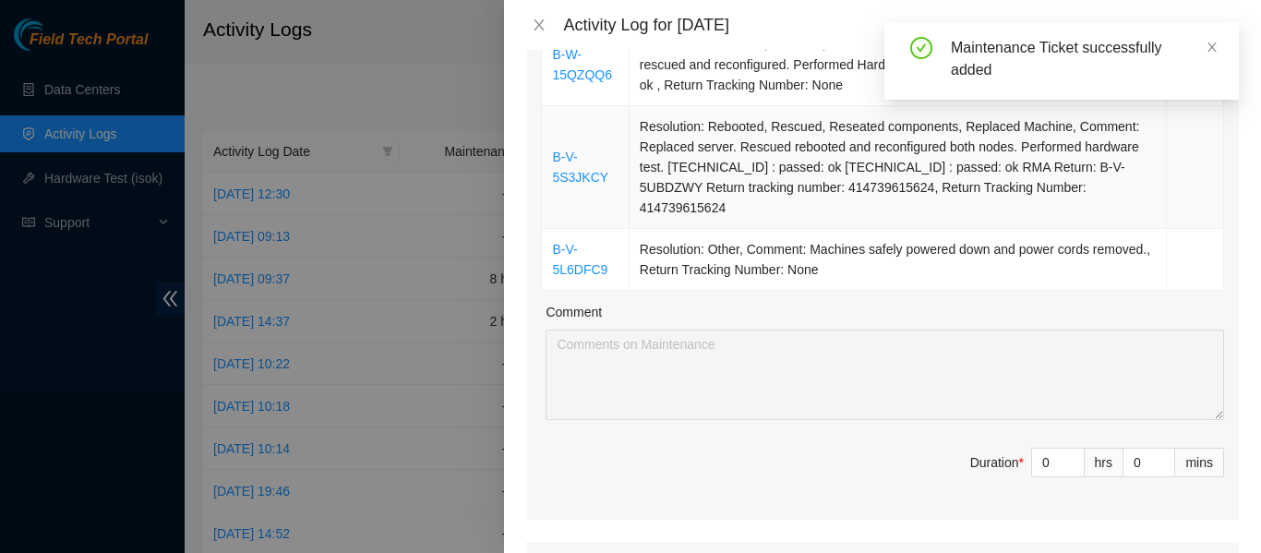
scroll to position [441, 0]
click at [1033, 469] on input "0" at bounding box center [1058, 462] width 52 height 28
type input "6"
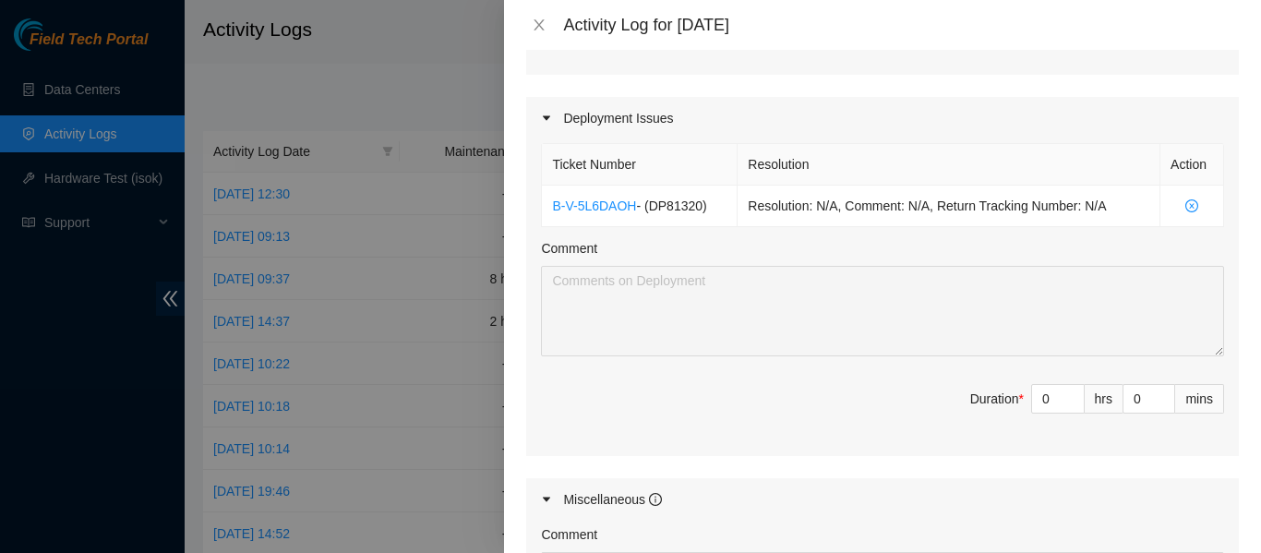
scroll to position [904, 0]
type input "6"
click at [1036, 396] on input "0" at bounding box center [1058, 398] width 52 height 28
type input "1"
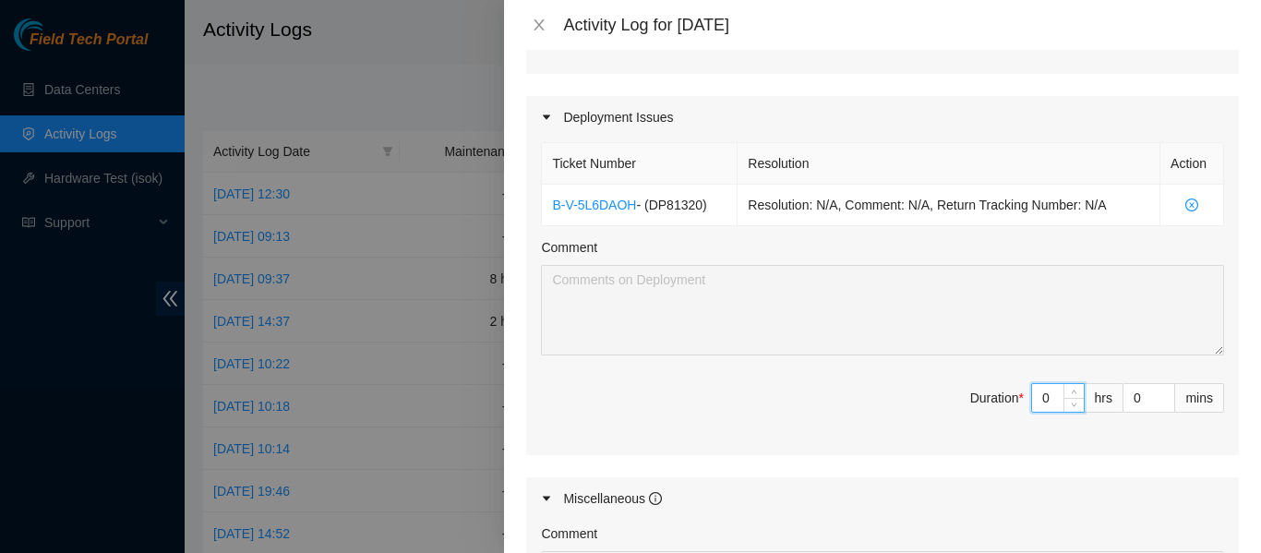
type input "7"
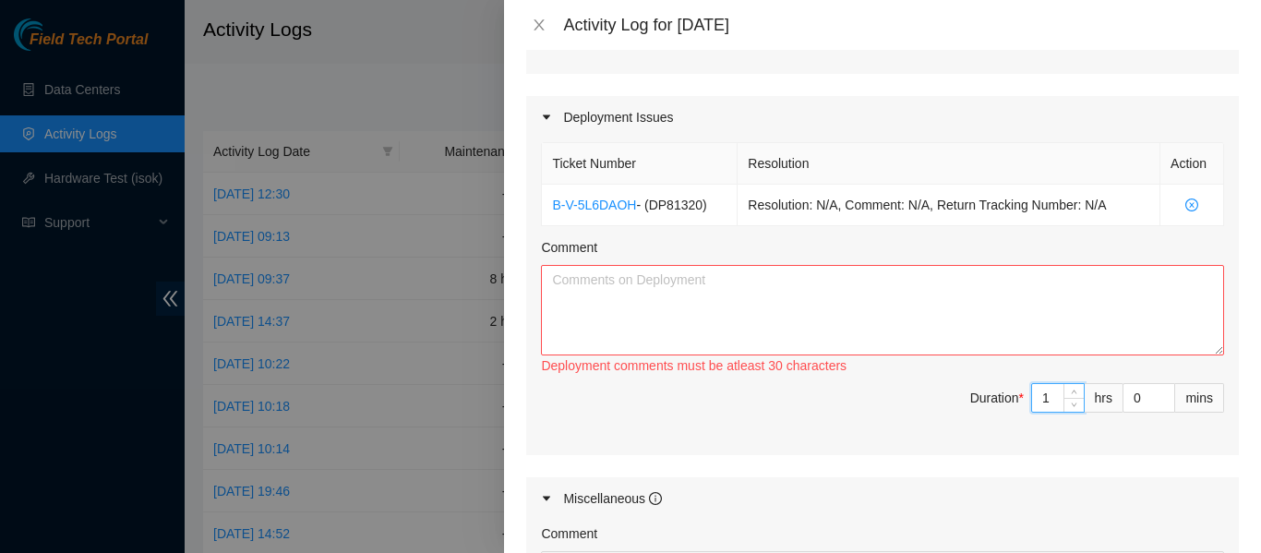
type input "1"
click at [935, 334] on textarea "Comment" at bounding box center [882, 310] width 683 height 90
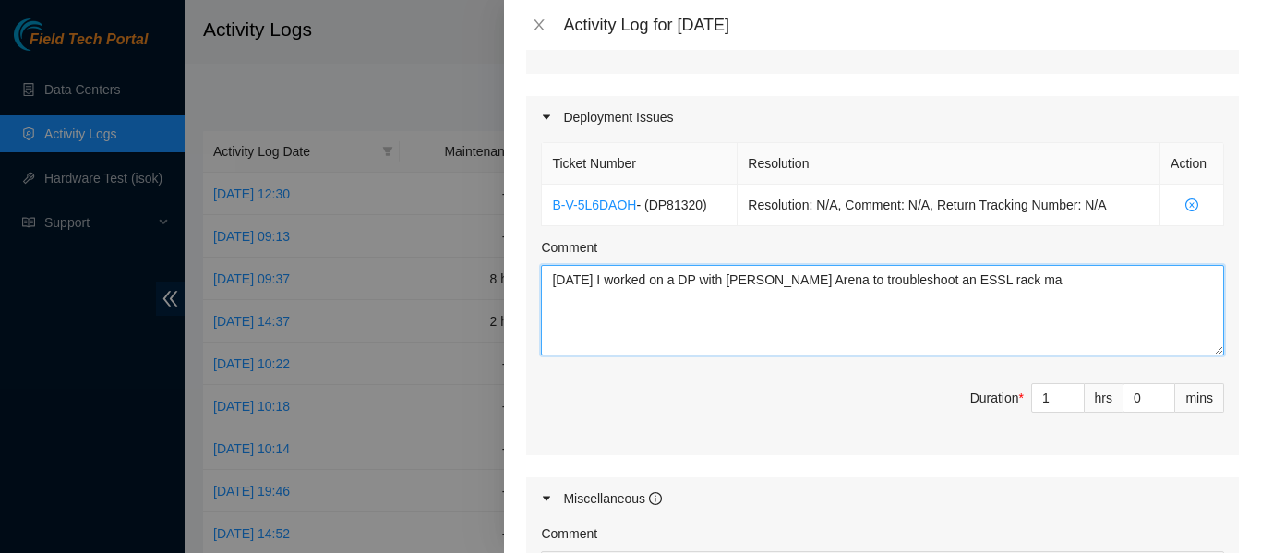
type textarea "Today I worked on a DP with Sal Arena to troubleshoot an ESSL rack m"
click at [935, 334] on textarea "Today I worked on a DP with Sal Arena to troubleshoot an ESSL rack m" at bounding box center [882, 310] width 683 height 90
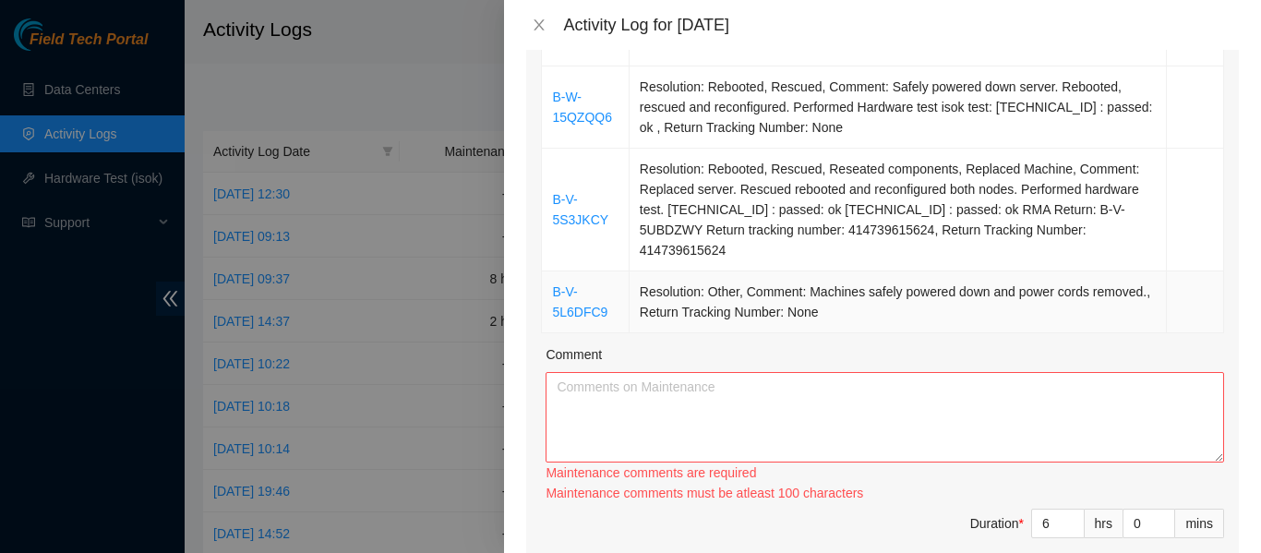
scroll to position [399, 0]
click at [776, 413] on textarea "Comment" at bounding box center [884, 416] width 678 height 90
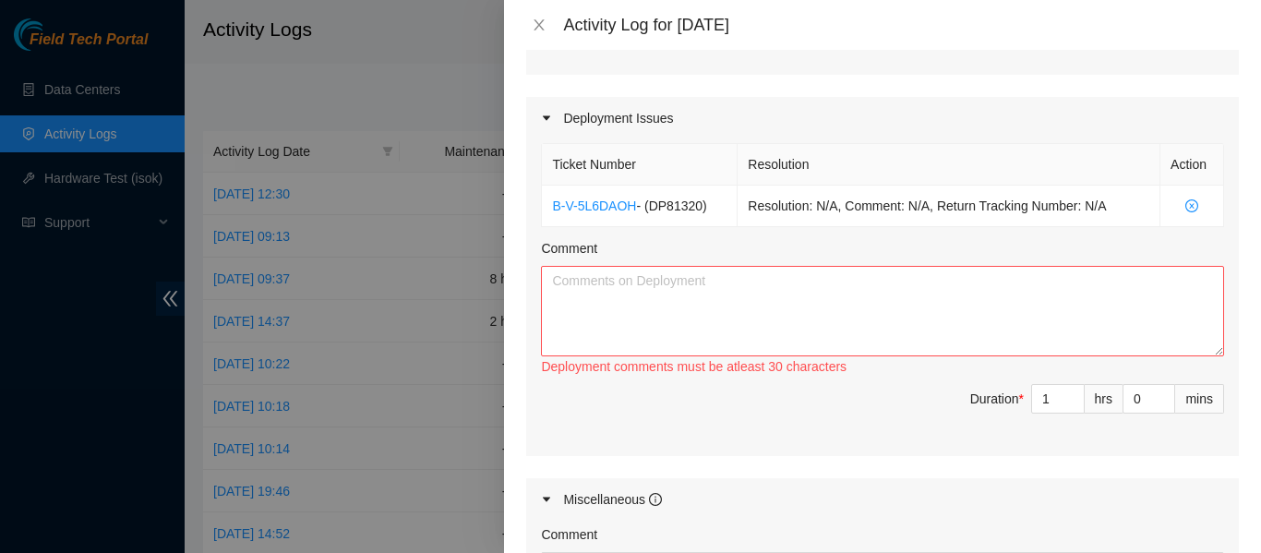
scroll to position [886, 0]
type textarea "Today I worked on several tickets that required me to replace a server, reboot,…"
click at [736, 312] on textarea "Comment" at bounding box center [882, 310] width 683 height 90
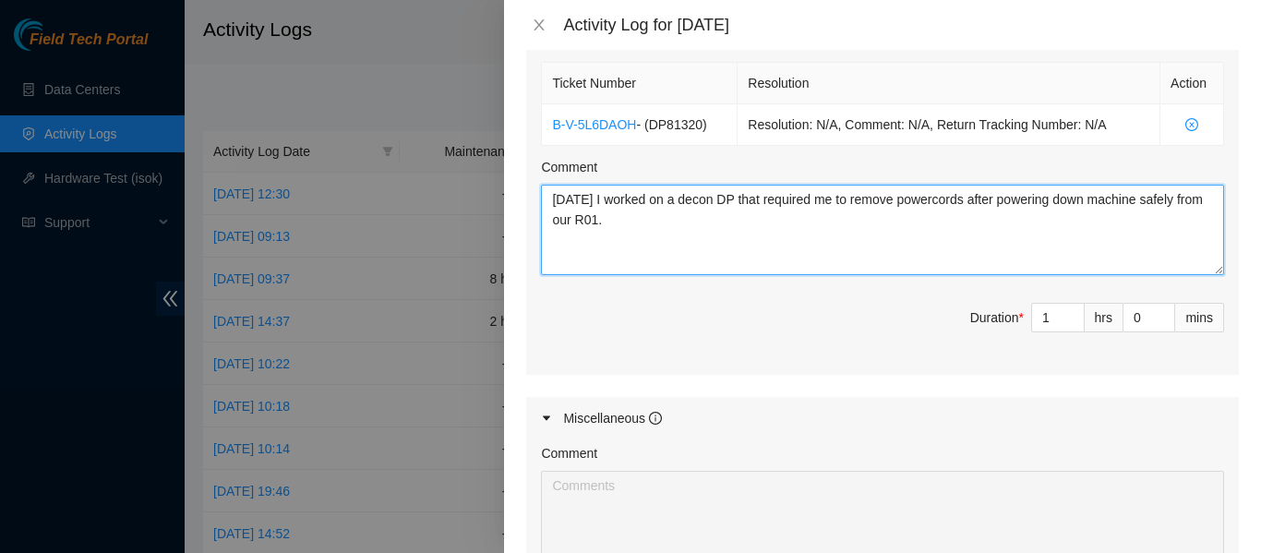
scroll to position [967, 0]
type textarea "Today I worked on a decon DP that required me to remove powercords after poweri…"
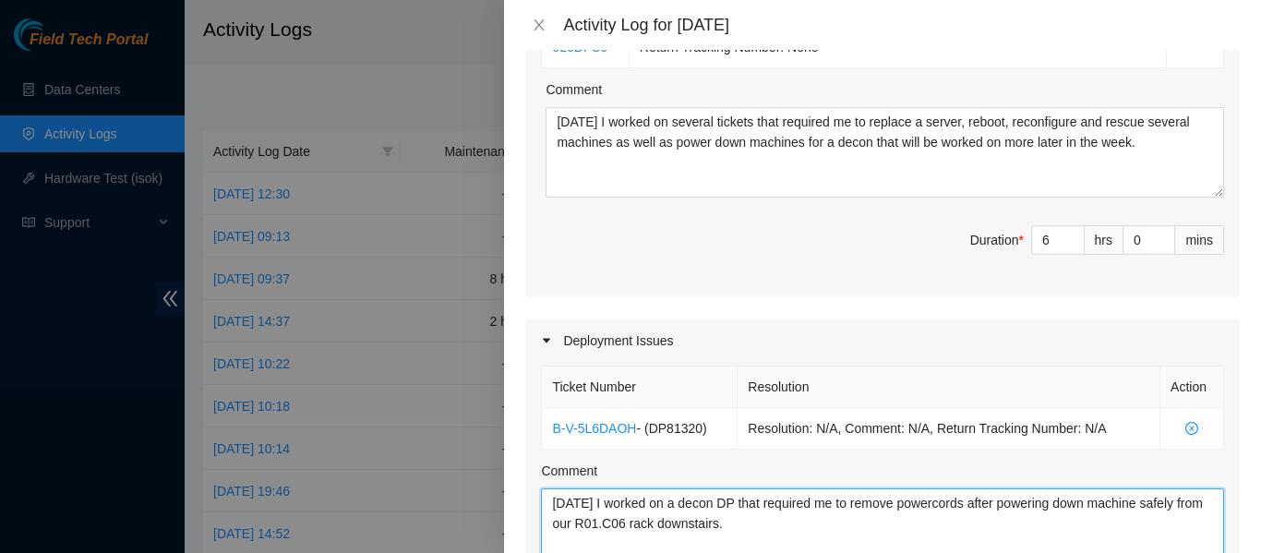
scroll to position [664, 0]
click at [1047, 245] on input "6" at bounding box center [1058, 239] width 52 height 28
type input "7"
type input "8"
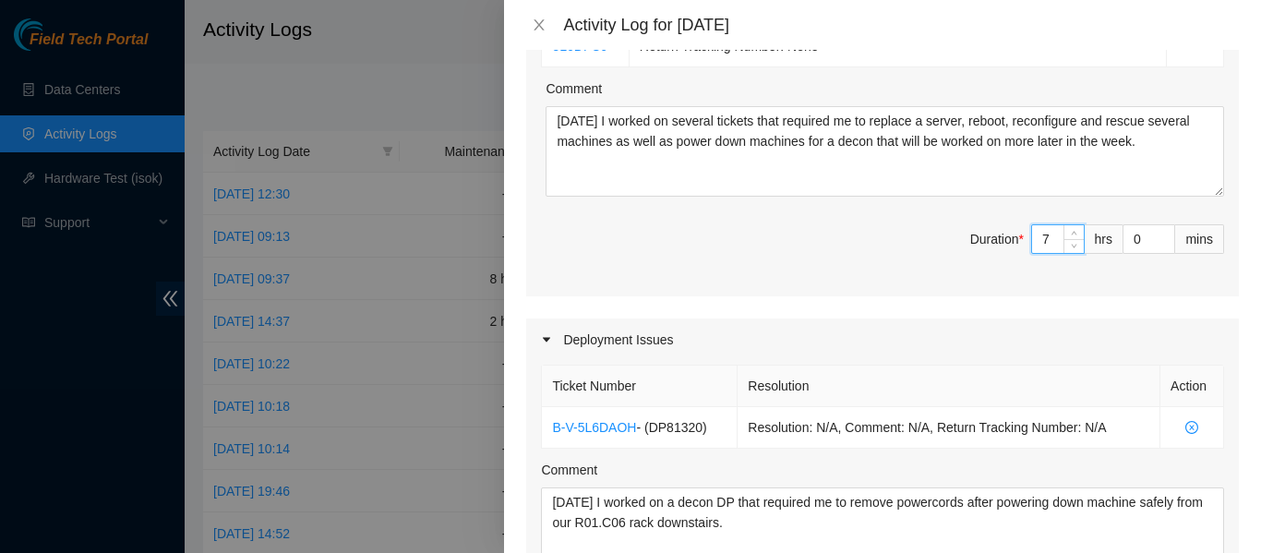
type input "7"
click at [860, 250] on span "Duration * 7 hrs 0 mins" at bounding box center [882, 250] width 683 height 52
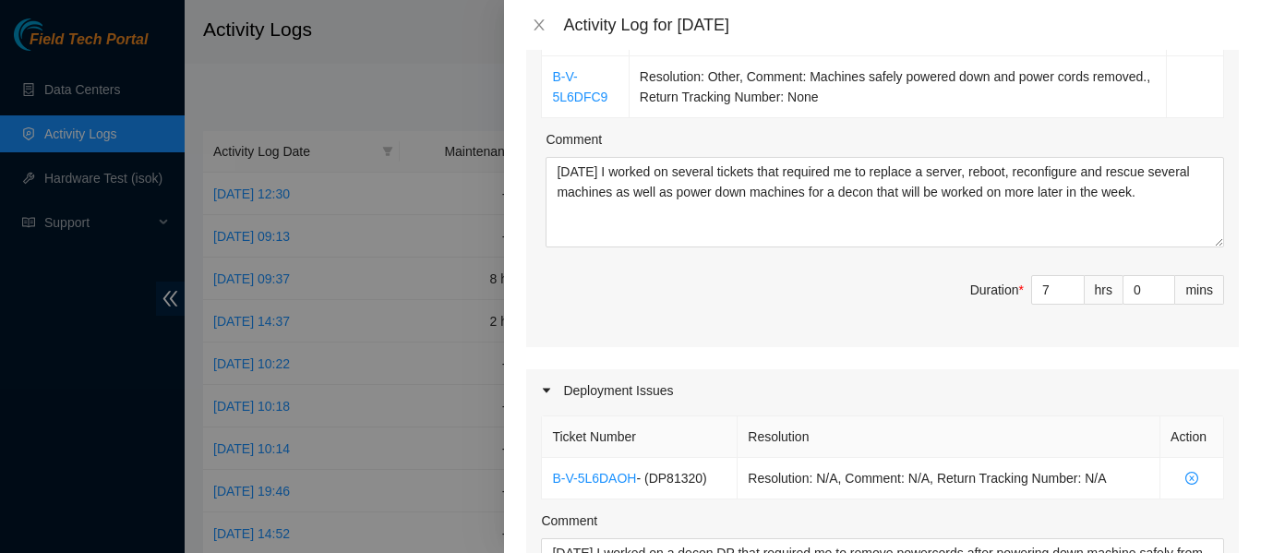
scroll to position [612, 0]
click at [1039, 292] on input "7" at bounding box center [1058, 291] width 52 height 28
type input "1"
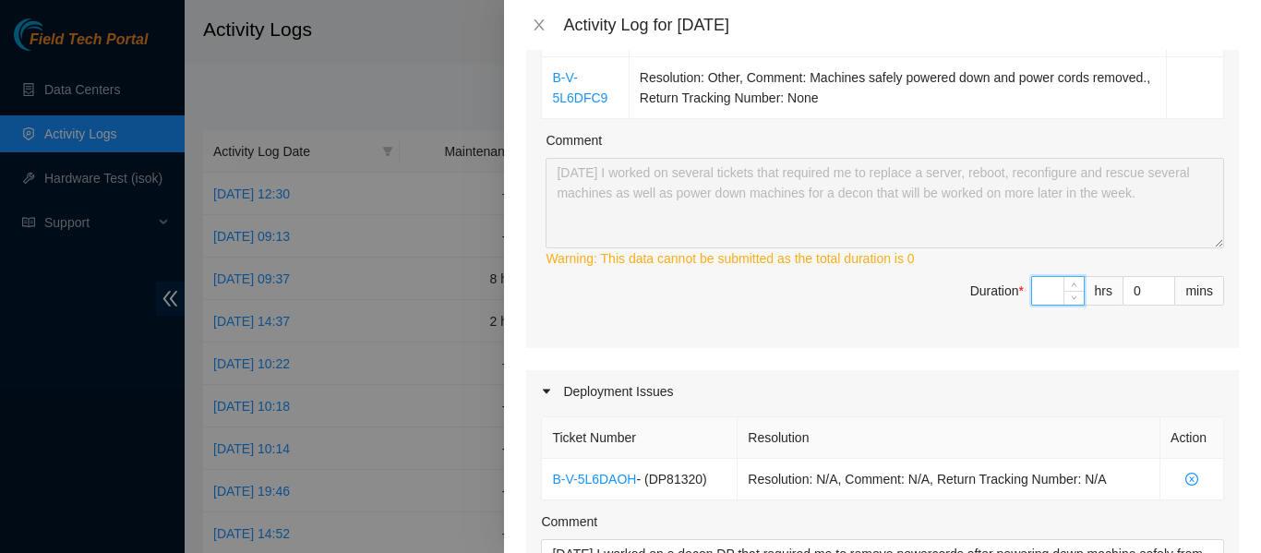
type input "6"
type input "7"
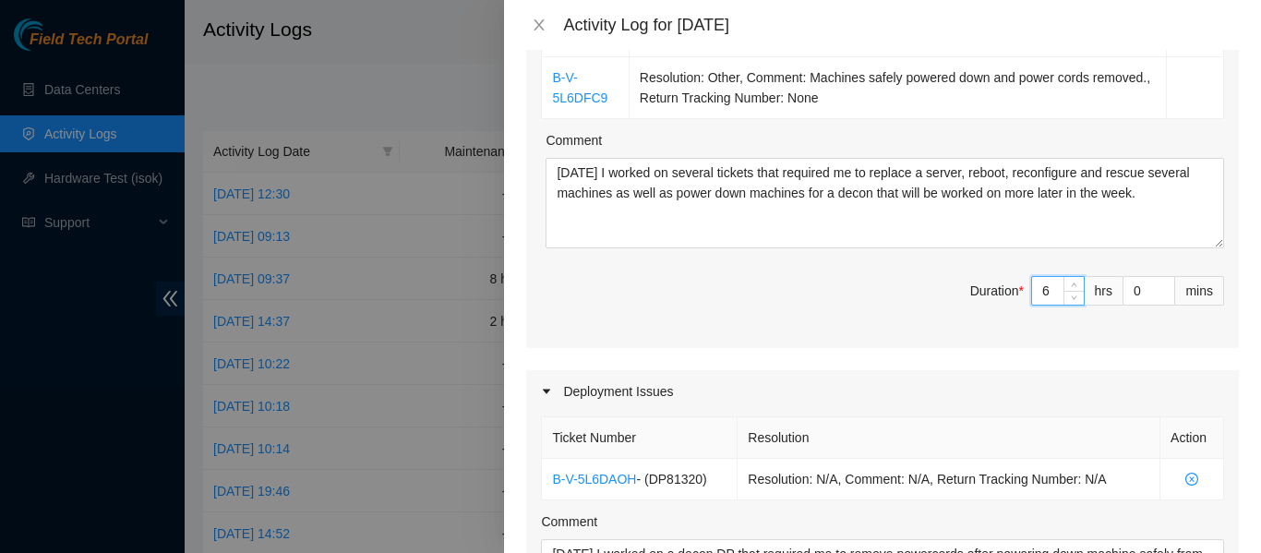
type input "6"
click at [787, 321] on span "Duration * 6 hrs 0 mins" at bounding box center [882, 302] width 683 height 52
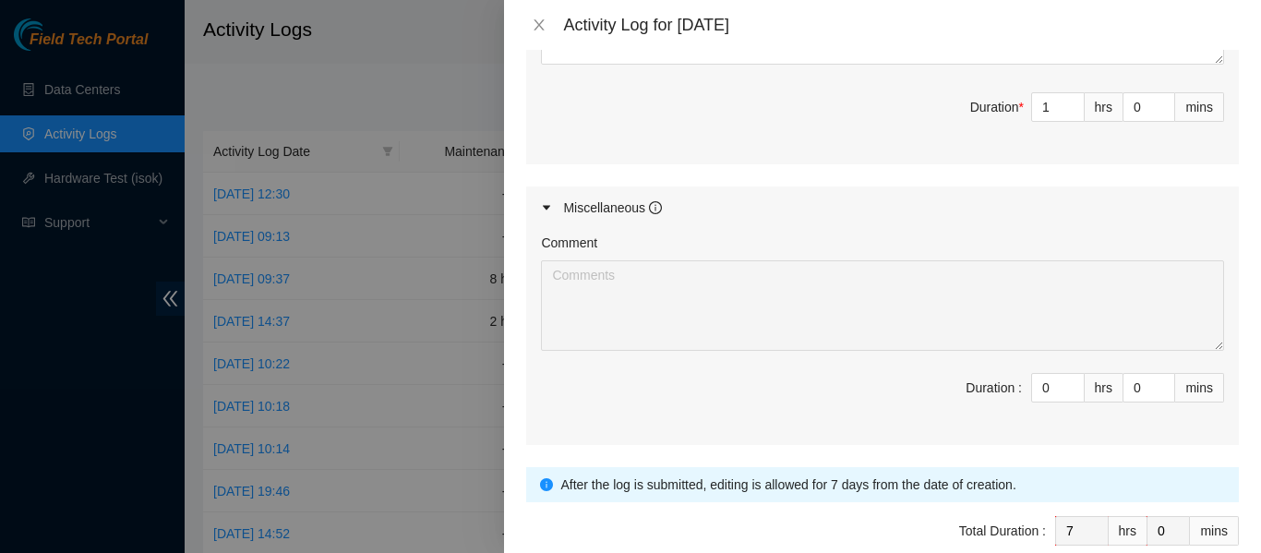
scroll to position [1178, 0]
click at [1038, 389] on input "0" at bounding box center [1058, 387] width 52 height 28
type input "1"
type input "8"
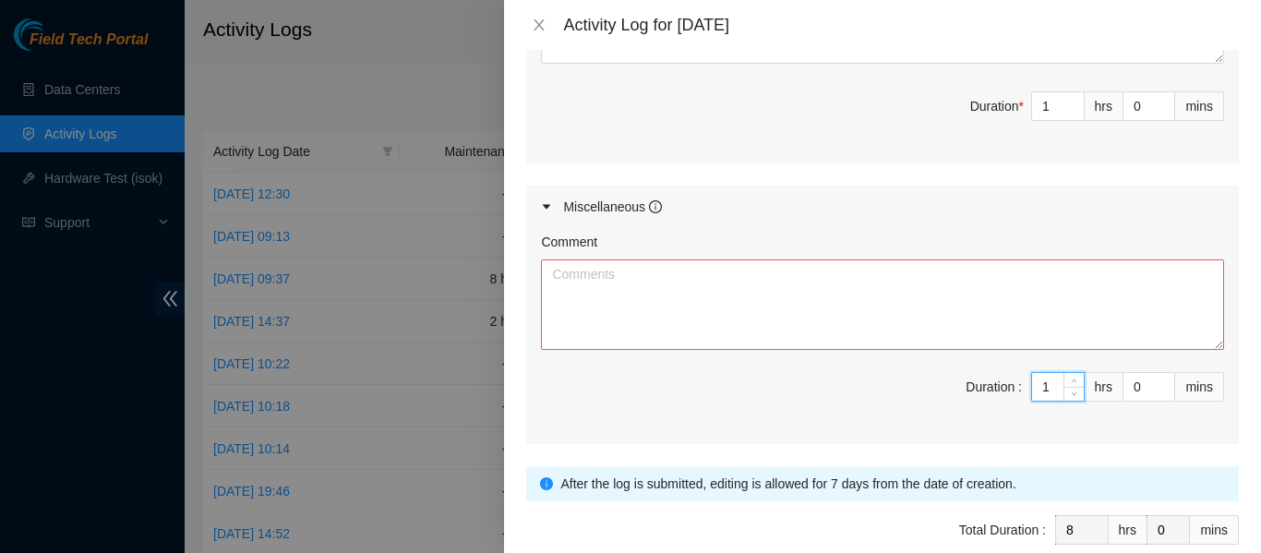
click at [1038, 389] on input "1" at bounding box center [1058, 387] width 52 height 28
type input "1"
click at [621, 305] on textarea "Comment" at bounding box center [882, 304] width 683 height 90
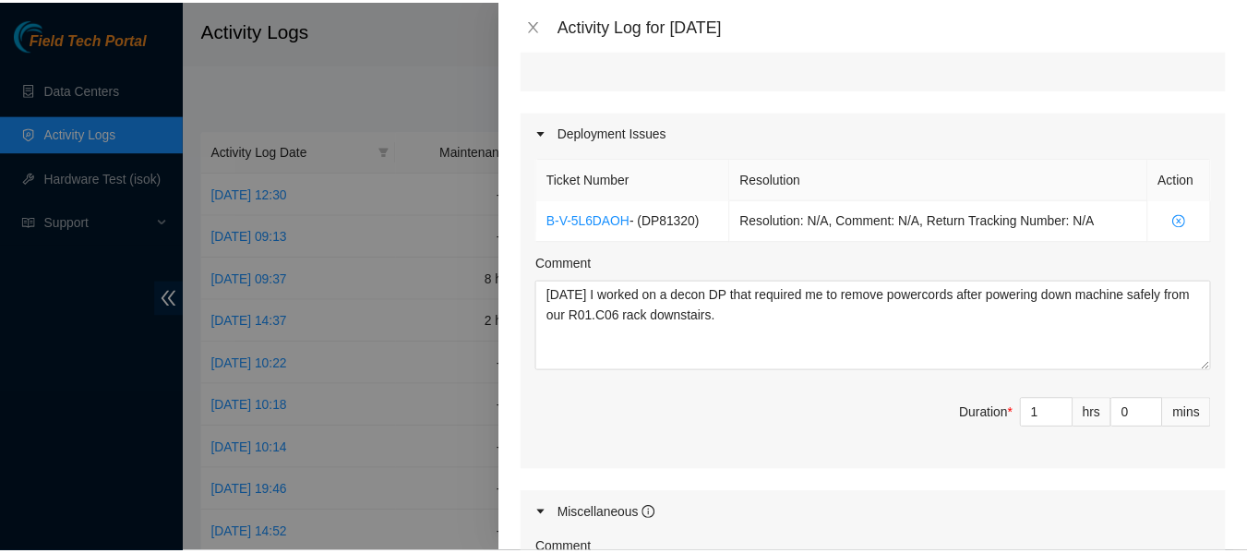
scroll to position [1271, 0]
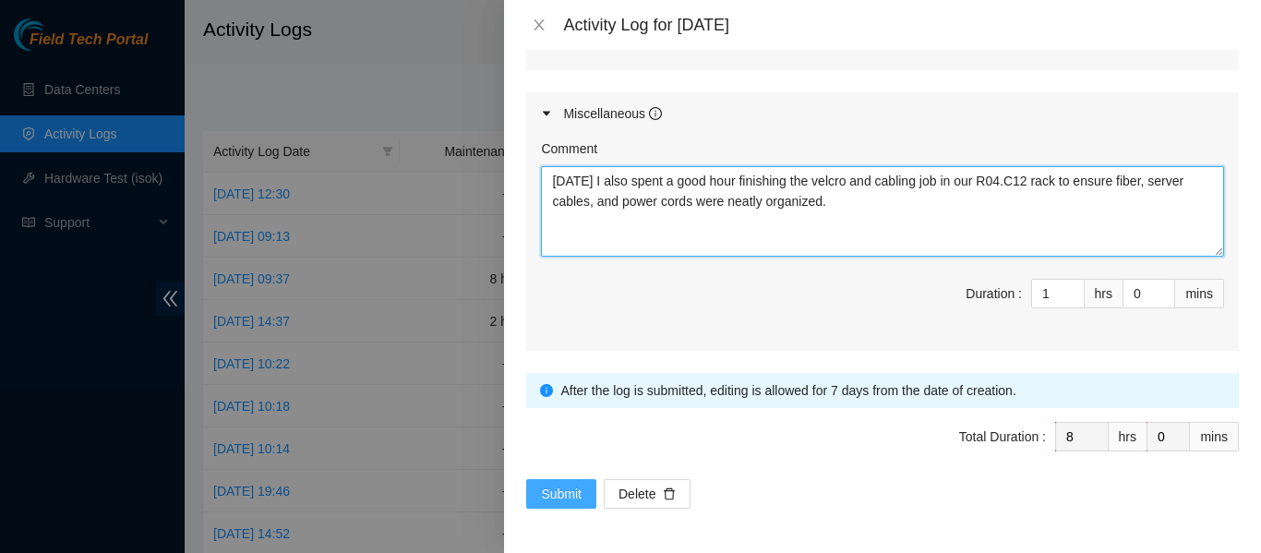
type textarea "Today I also spent a good hour finishing the velcro and cabling job in our R04.…"
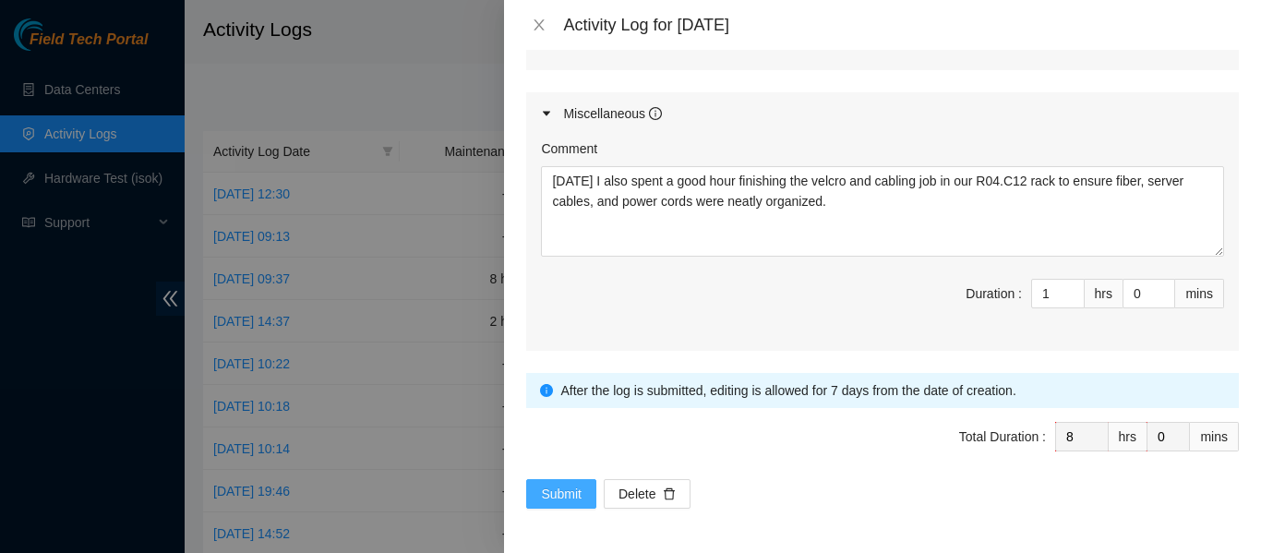
drag, startPoint x: 550, startPoint y: 503, endPoint x: 521, endPoint y: 393, distance: 113.7
click at [521, 393] on div "Note: This activity log is for informational purposes only. You will not be pai…" at bounding box center [882, 301] width 757 height 503
click at [549, 490] on span "Submit" at bounding box center [561, 494] width 41 height 20
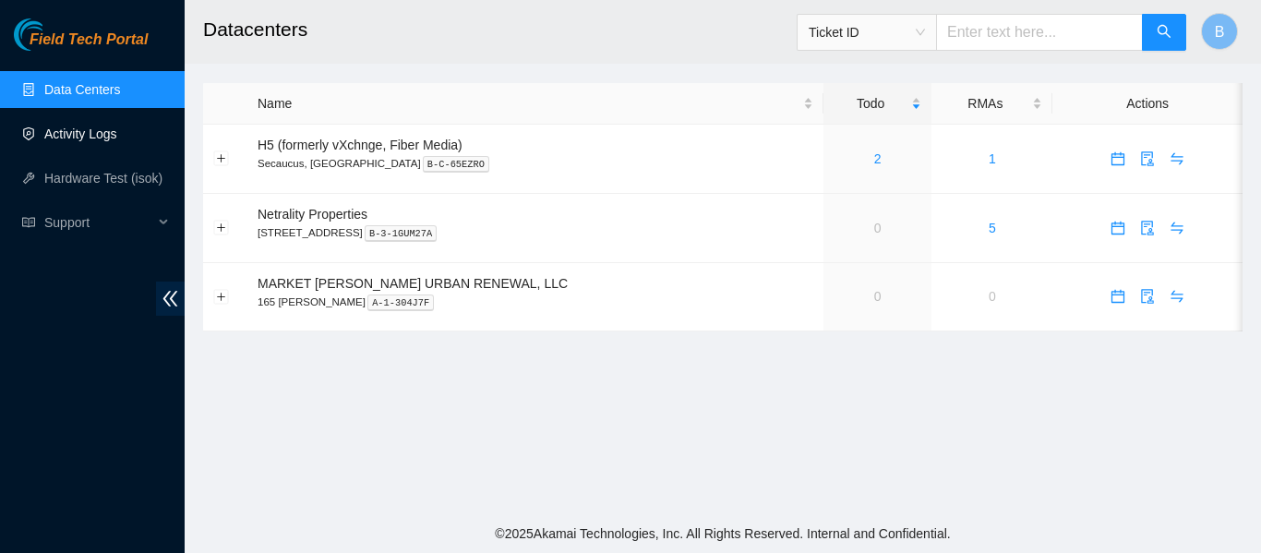
click at [96, 132] on link "Activity Logs" at bounding box center [80, 133] width 73 height 15
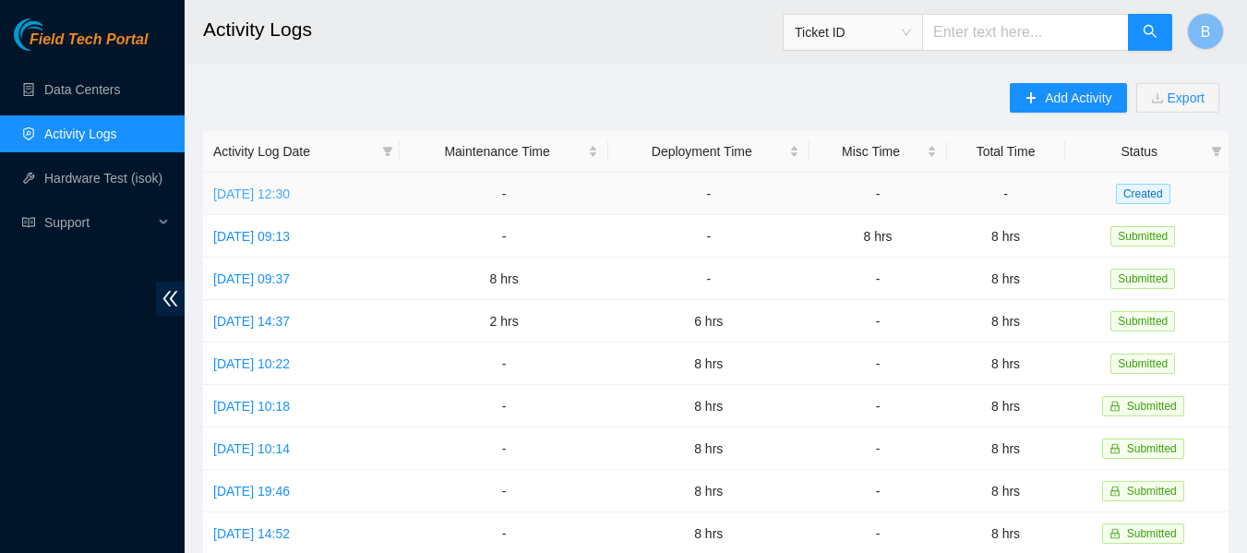
click at [290, 186] on link "[DATE] 12:30" at bounding box center [251, 193] width 77 height 15
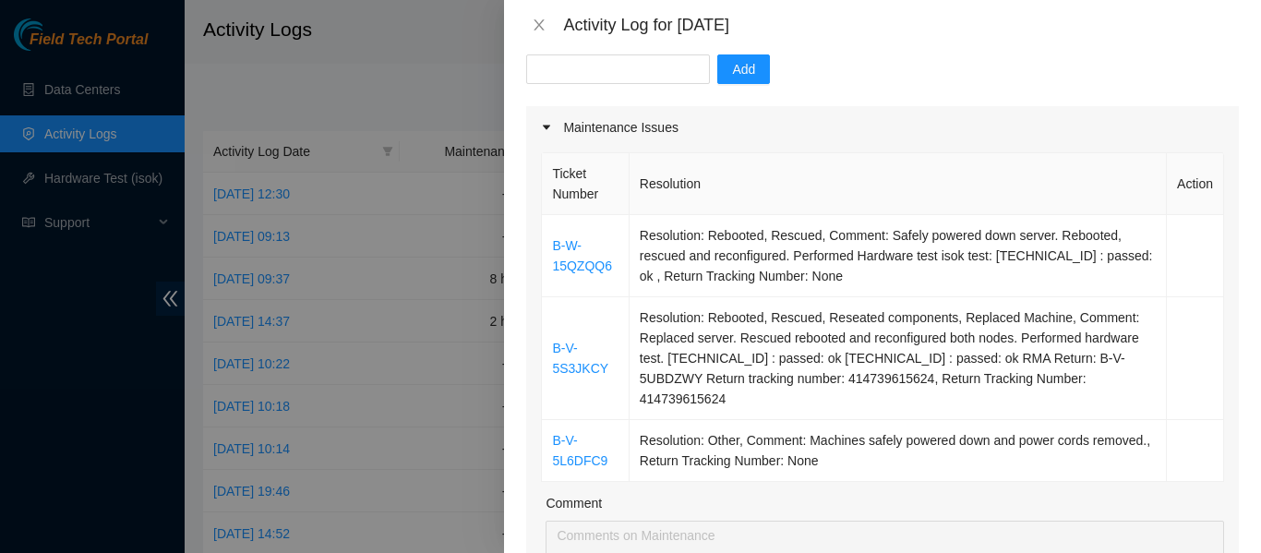
scroll to position [190, 0]
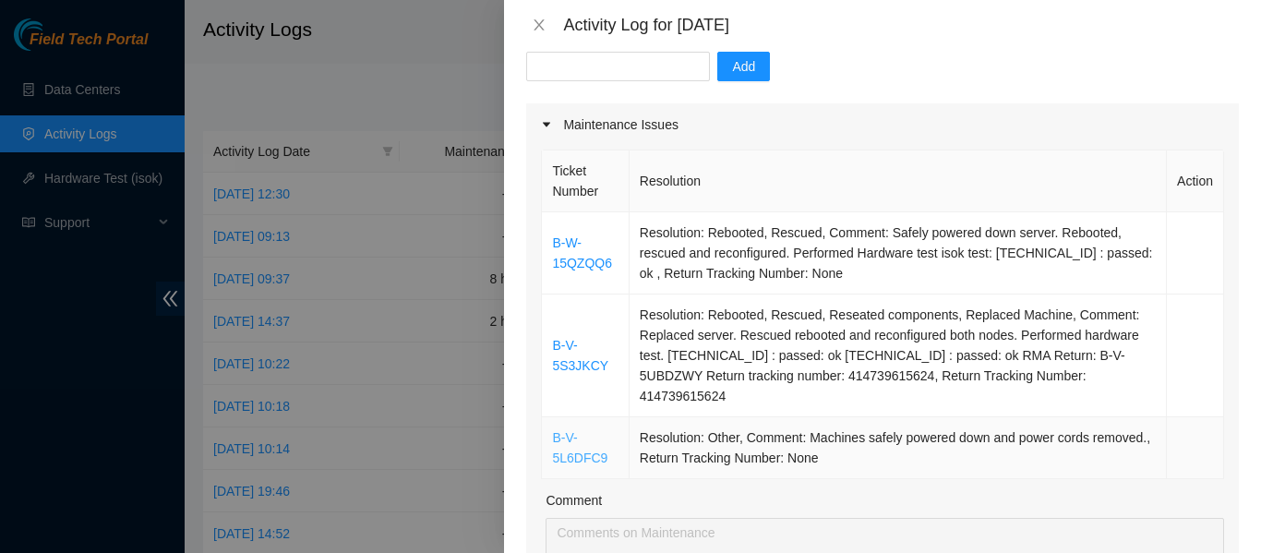
click at [570, 450] on link "B-V-5L6DFC9" at bounding box center [579, 447] width 55 height 35
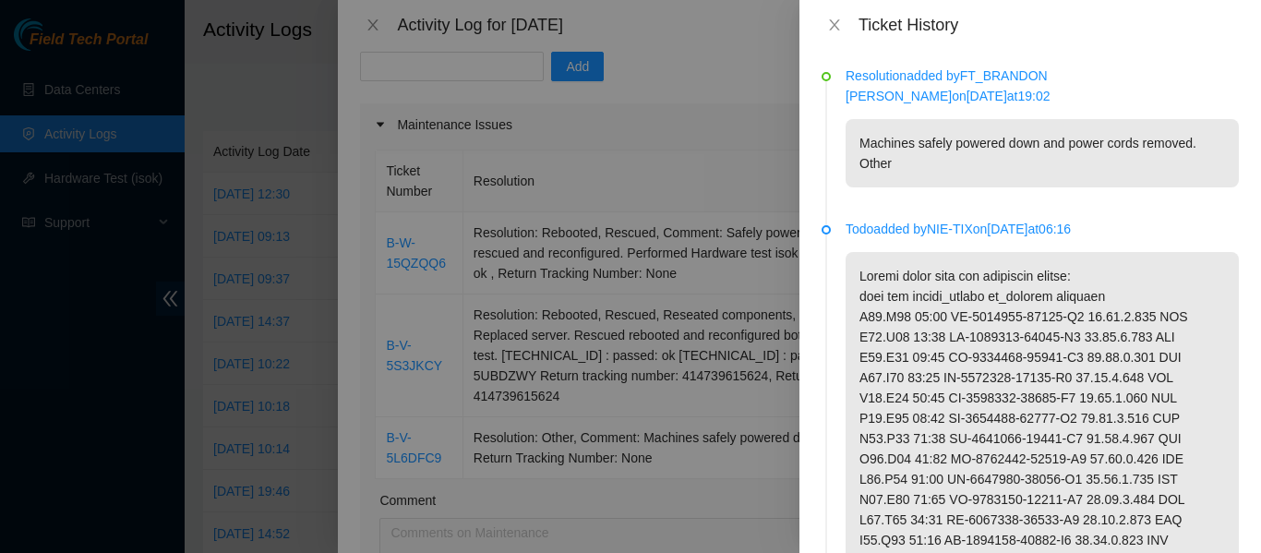
scroll to position [8, 0]
